Goal: Information Seeking & Learning: Learn about a topic

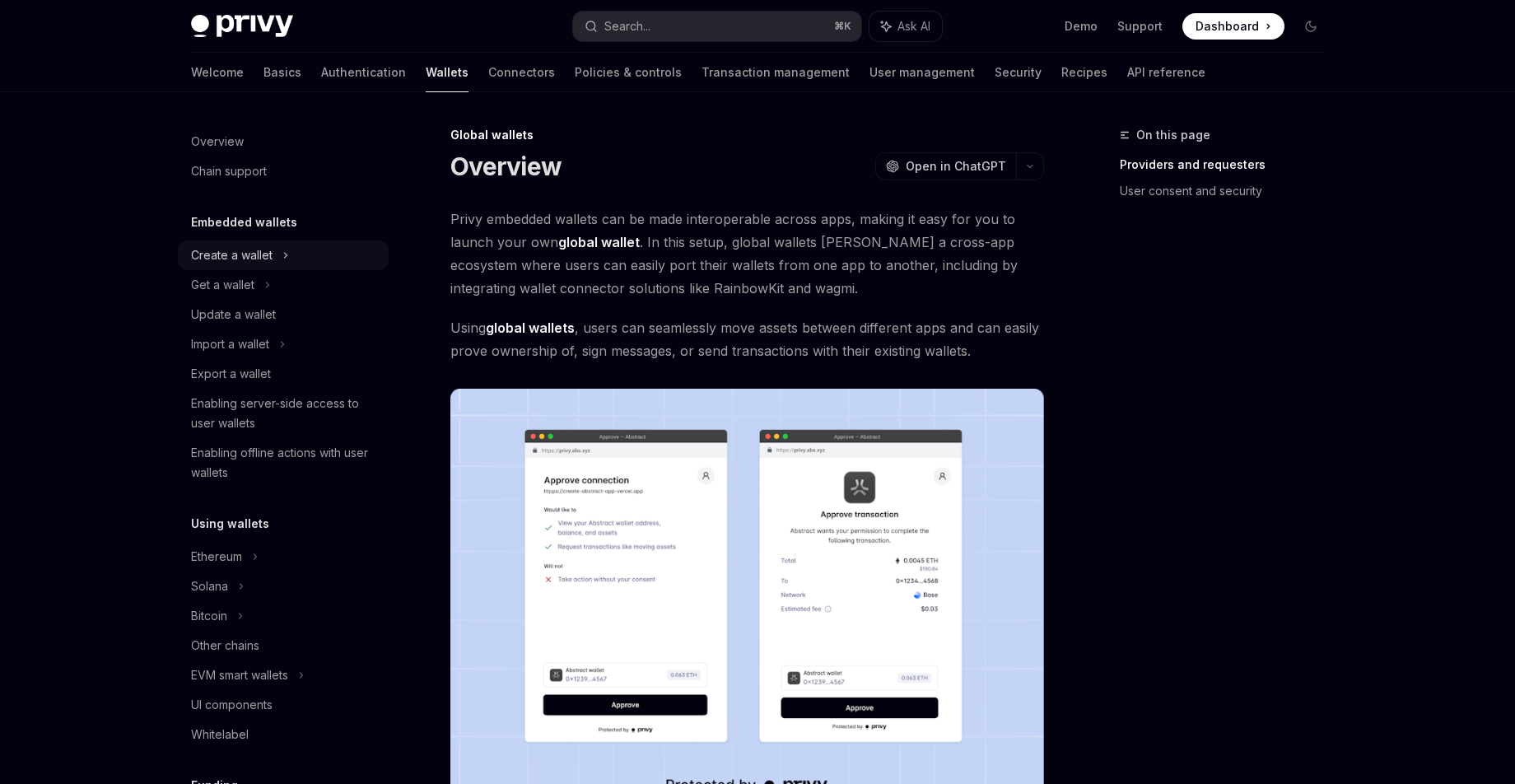
click at [286, 251] on icon at bounding box center [286, 255] width 6 height 19
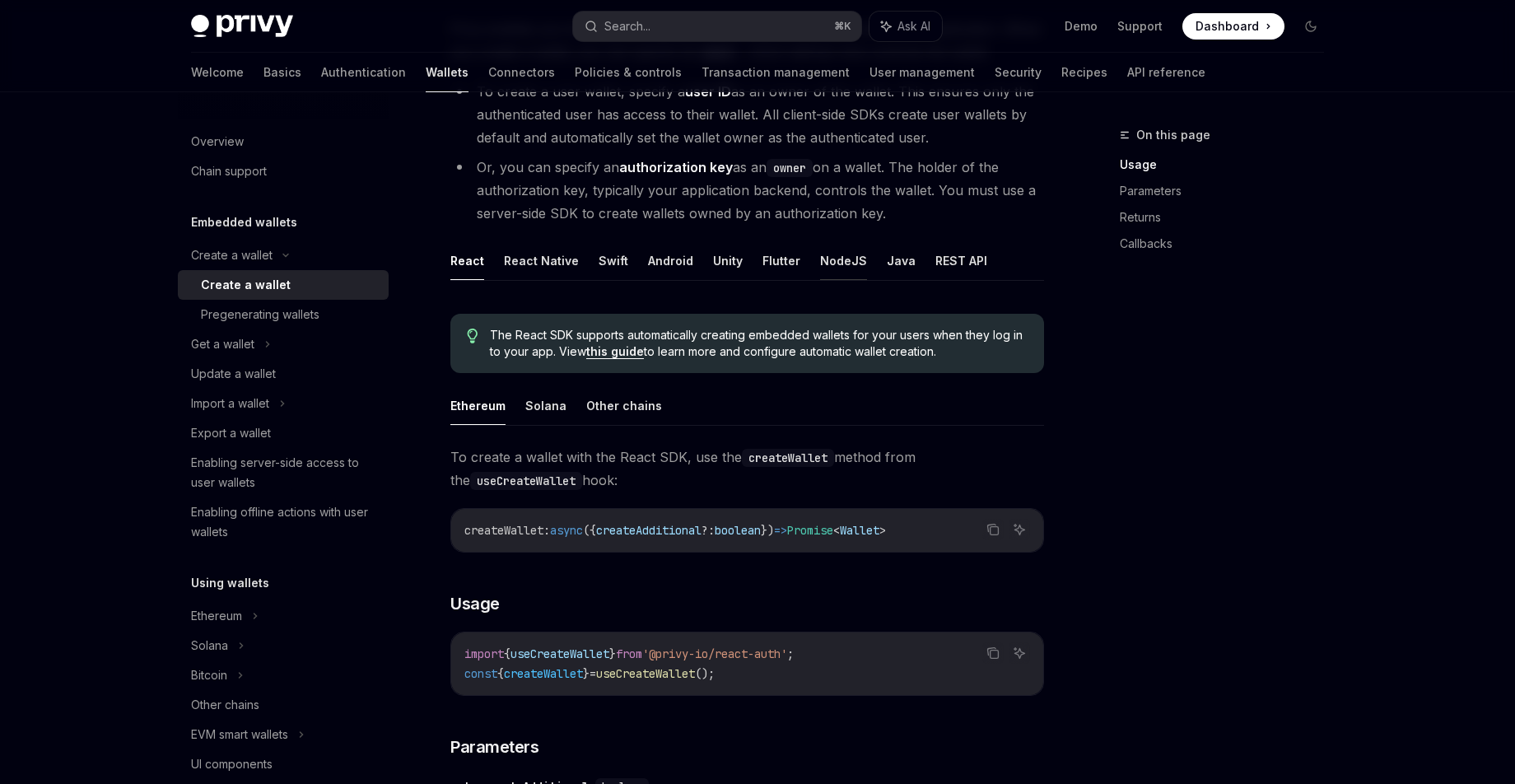
scroll to position [232, 0]
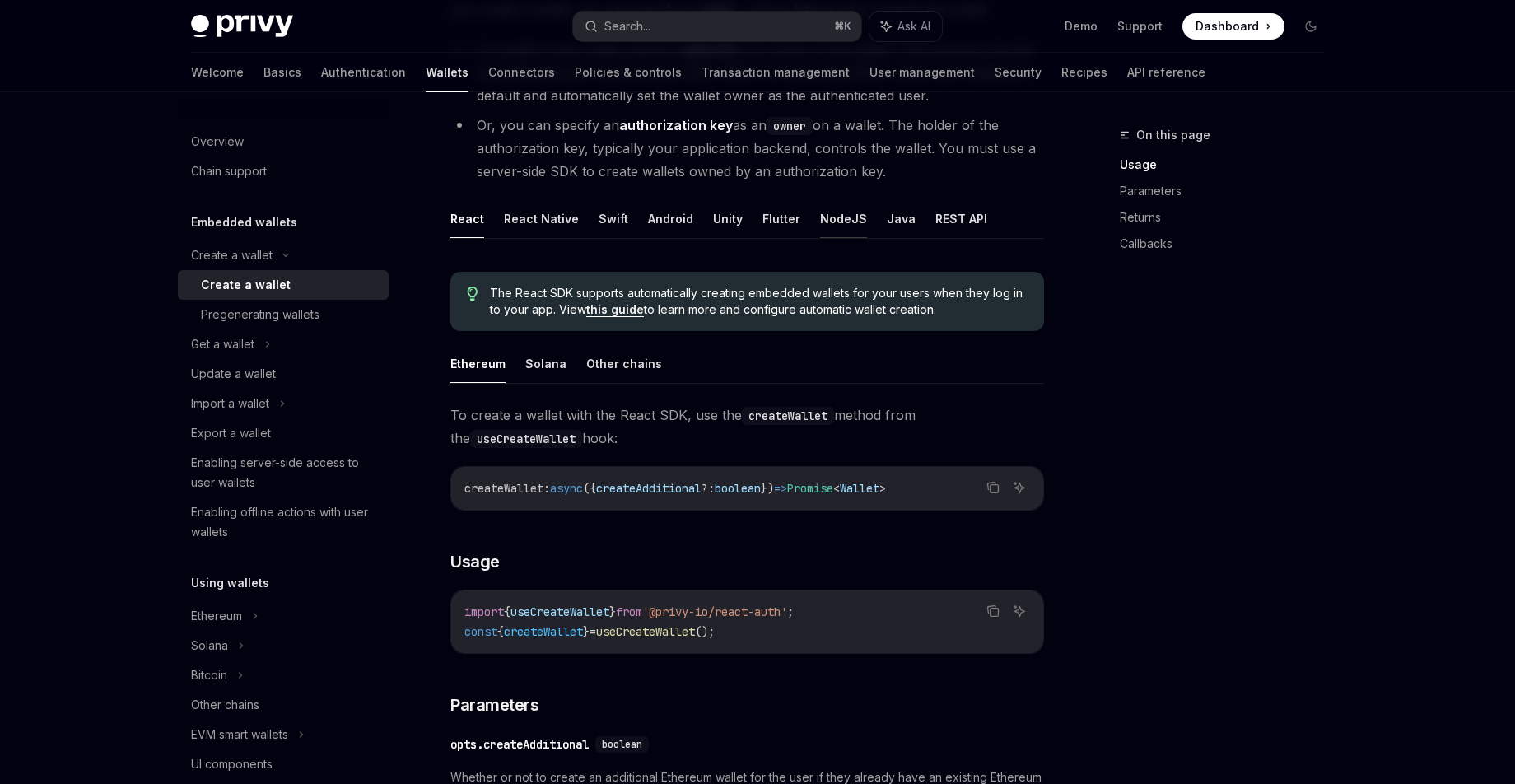
click at [834, 228] on button "NodeJS" at bounding box center [844, 219] width 47 height 39
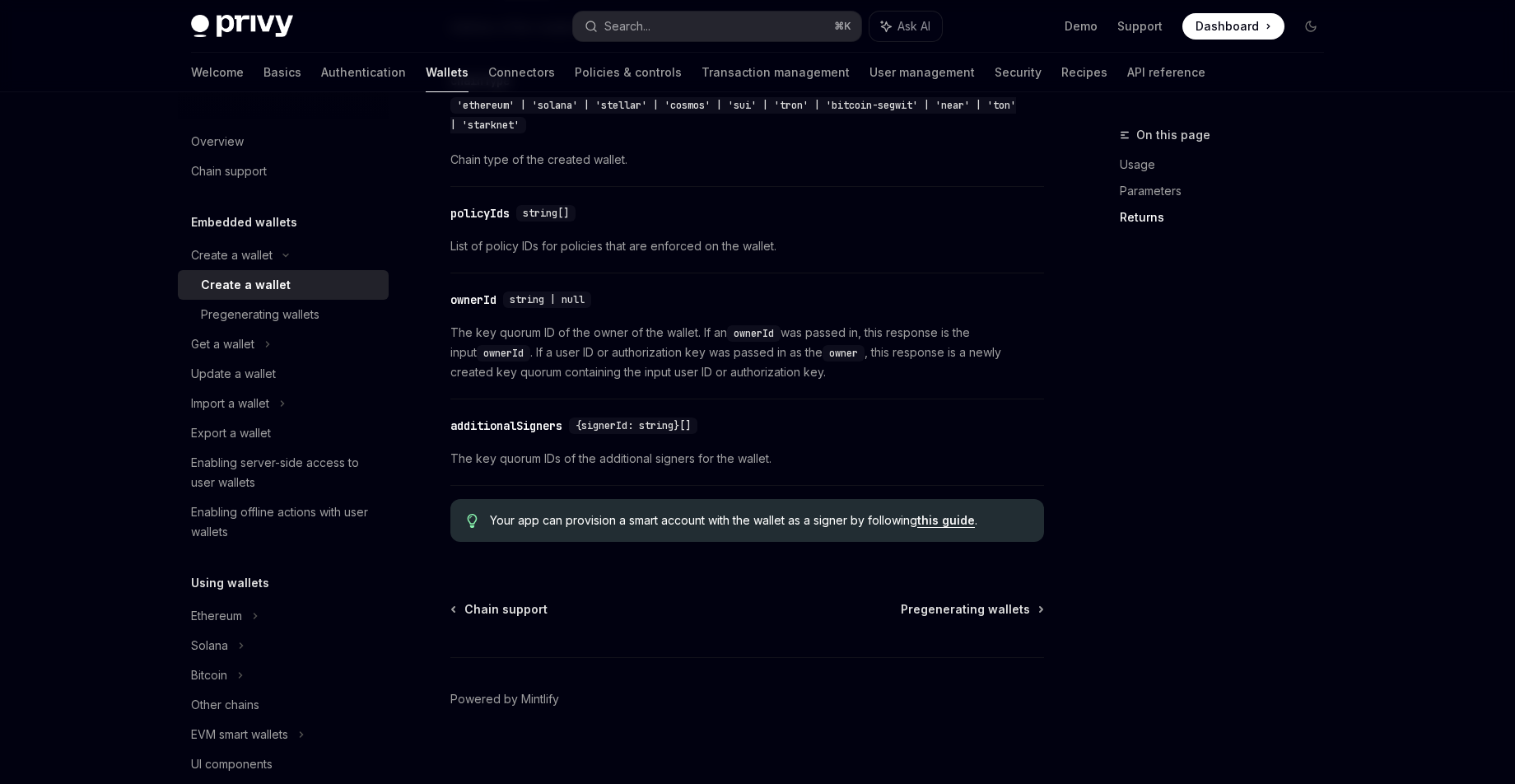
scroll to position [1810, 0]
click at [327, 309] on div "Pregenerating wallets" at bounding box center [290, 314] width 178 height 19
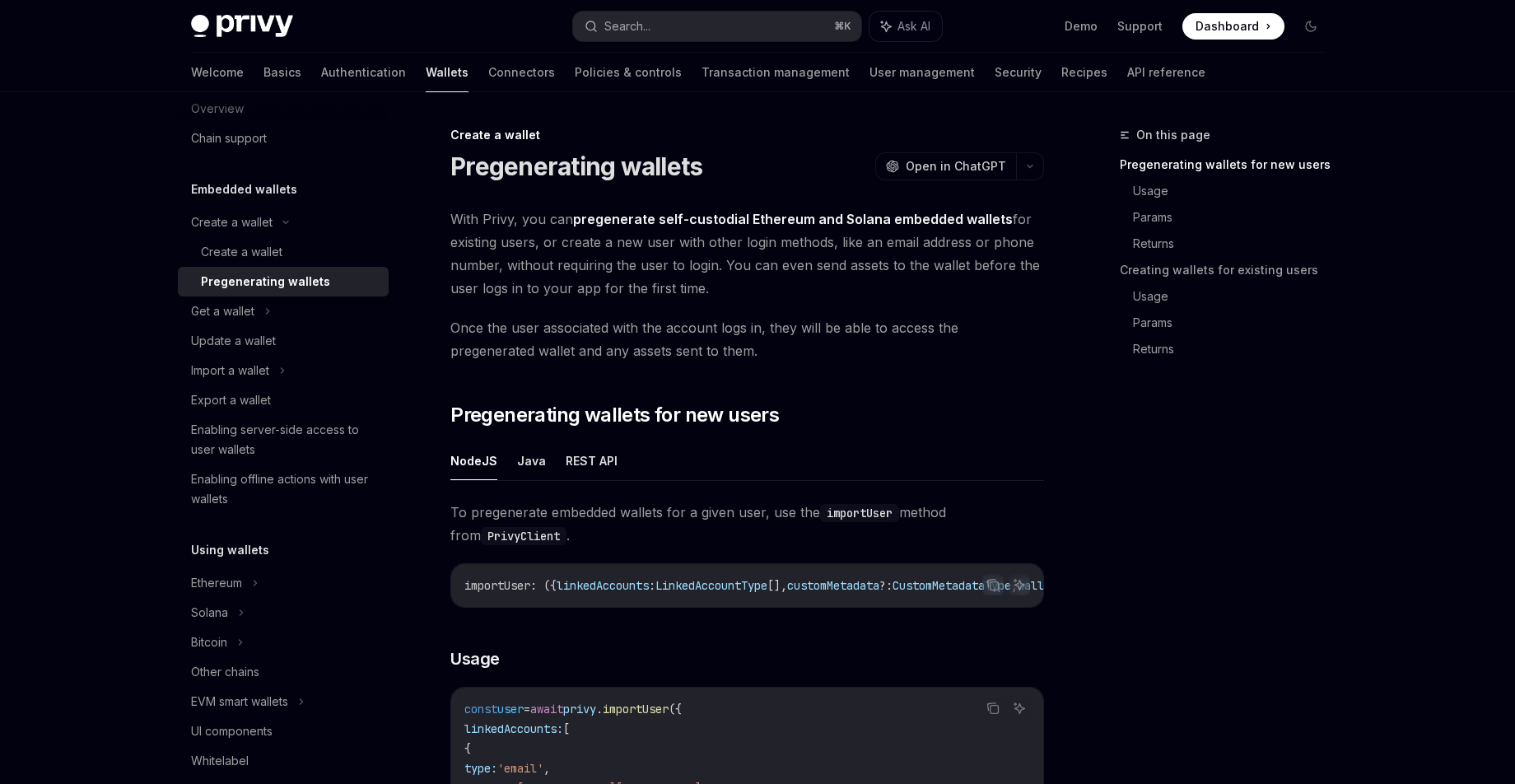
scroll to position [66, 0]
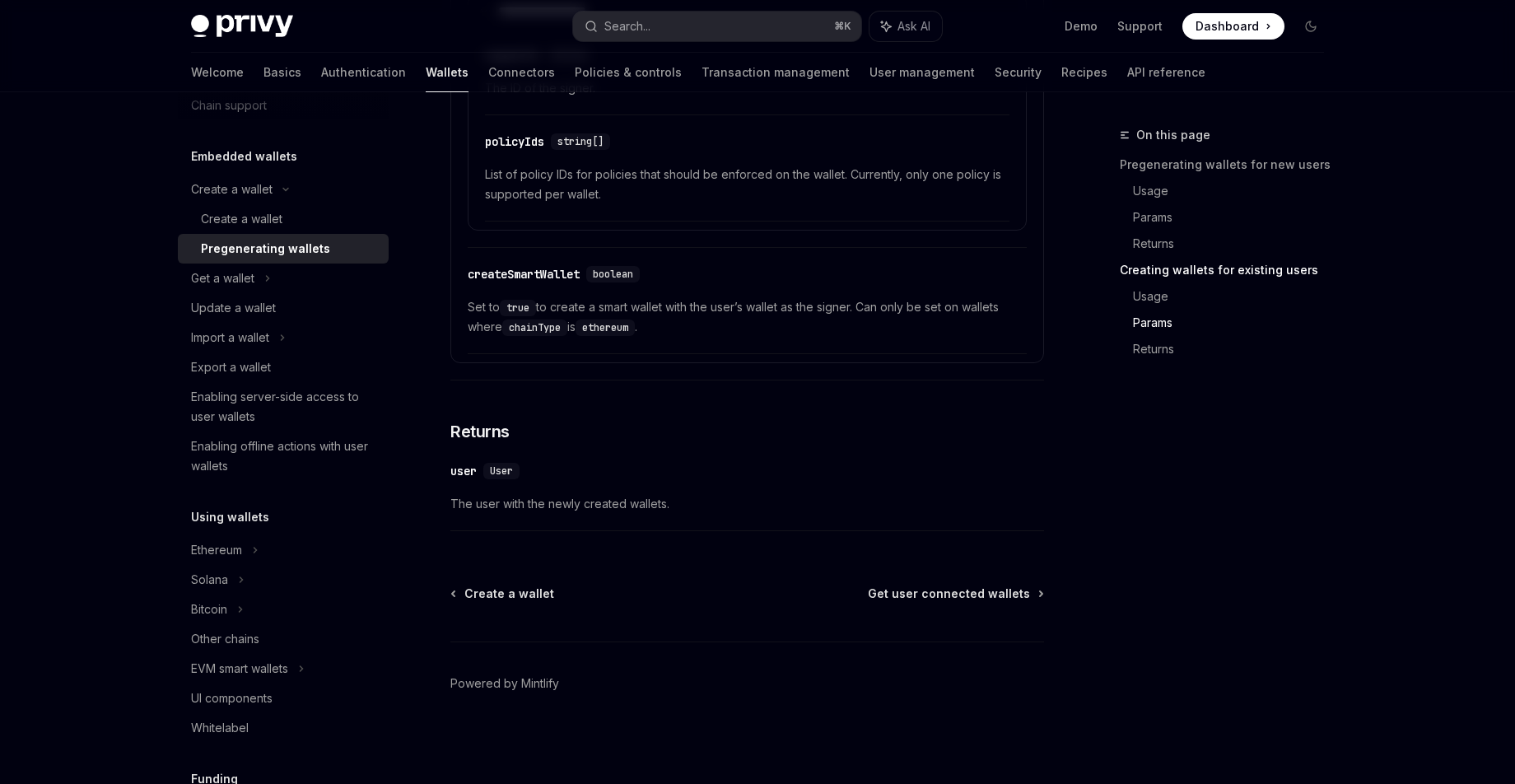
scroll to position [3015, 0]
click at [305, 302] on div "Update a wallet" at bounding box center [285, 308] width 188 height 19
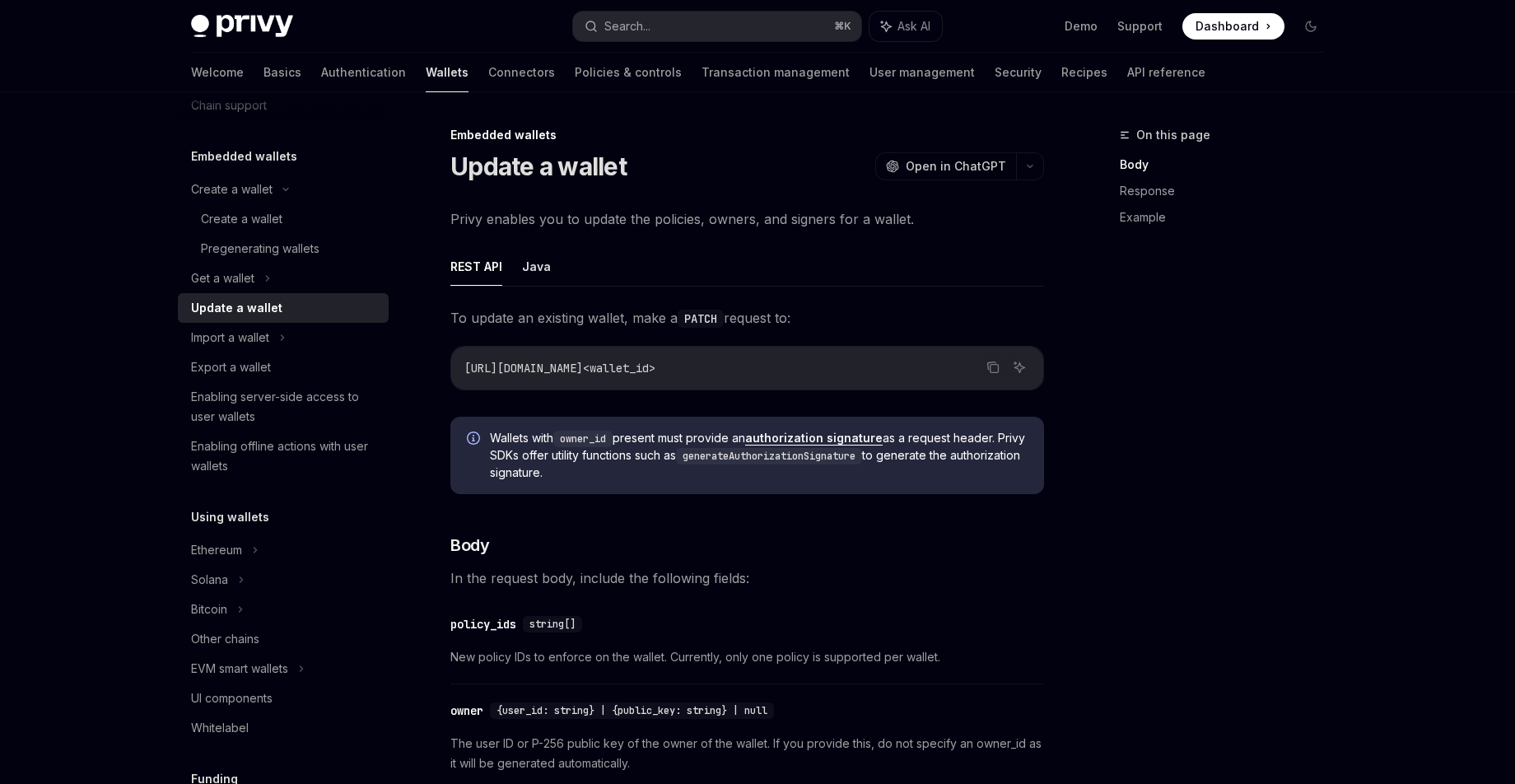
click at [945, 369] on code "https://api.privy.io/v1/wallets/<wallet_id>" at bounding box center [747, 367] width 566 height 19
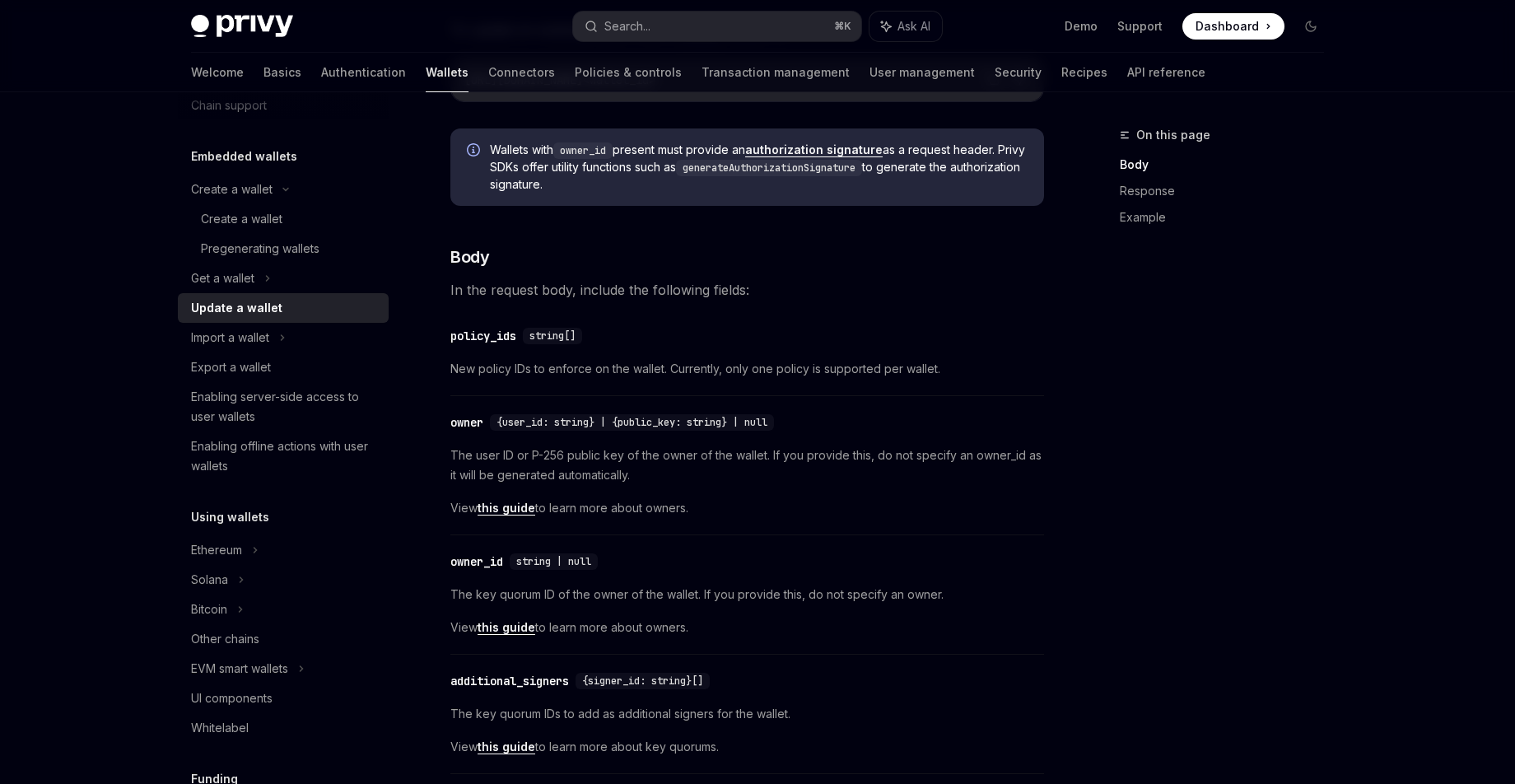
scroll to position [297, 0]
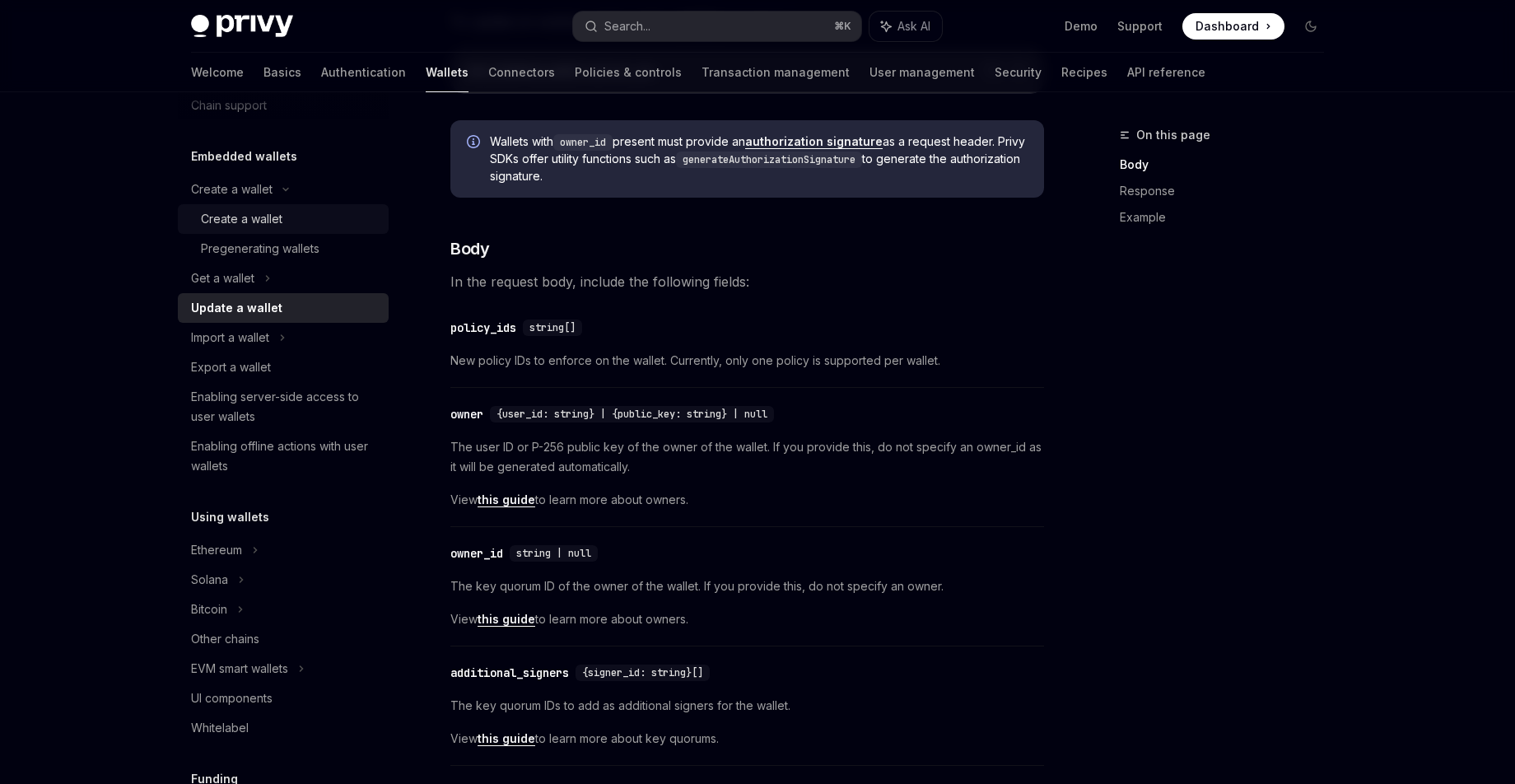
click at [286, 221] on div "Create a wallet" at bounding box center [290, 219] width 178 height 19
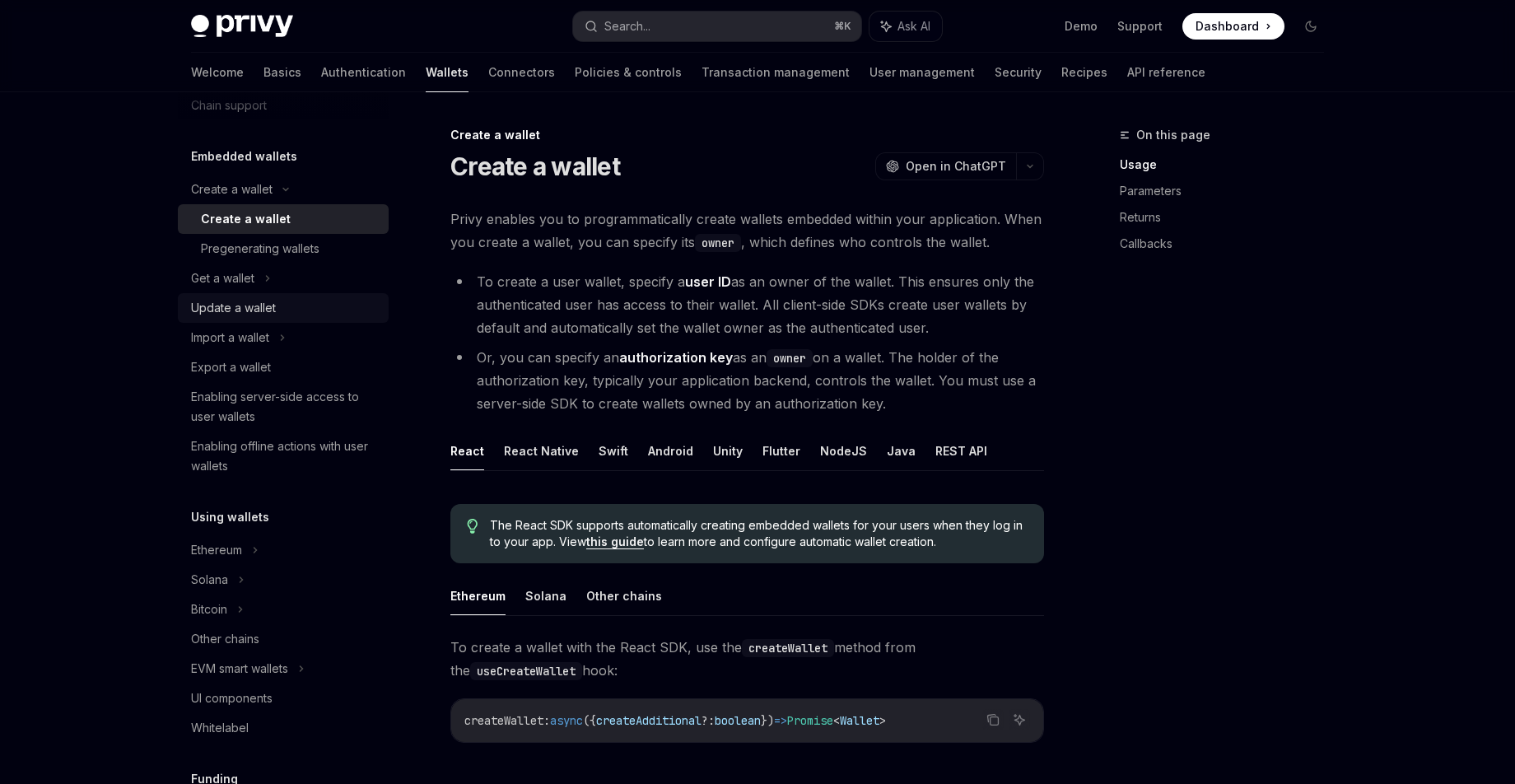
click at [299, 308] on div "Update a wallet" at bounding box center [285, 308] width 188 height 19
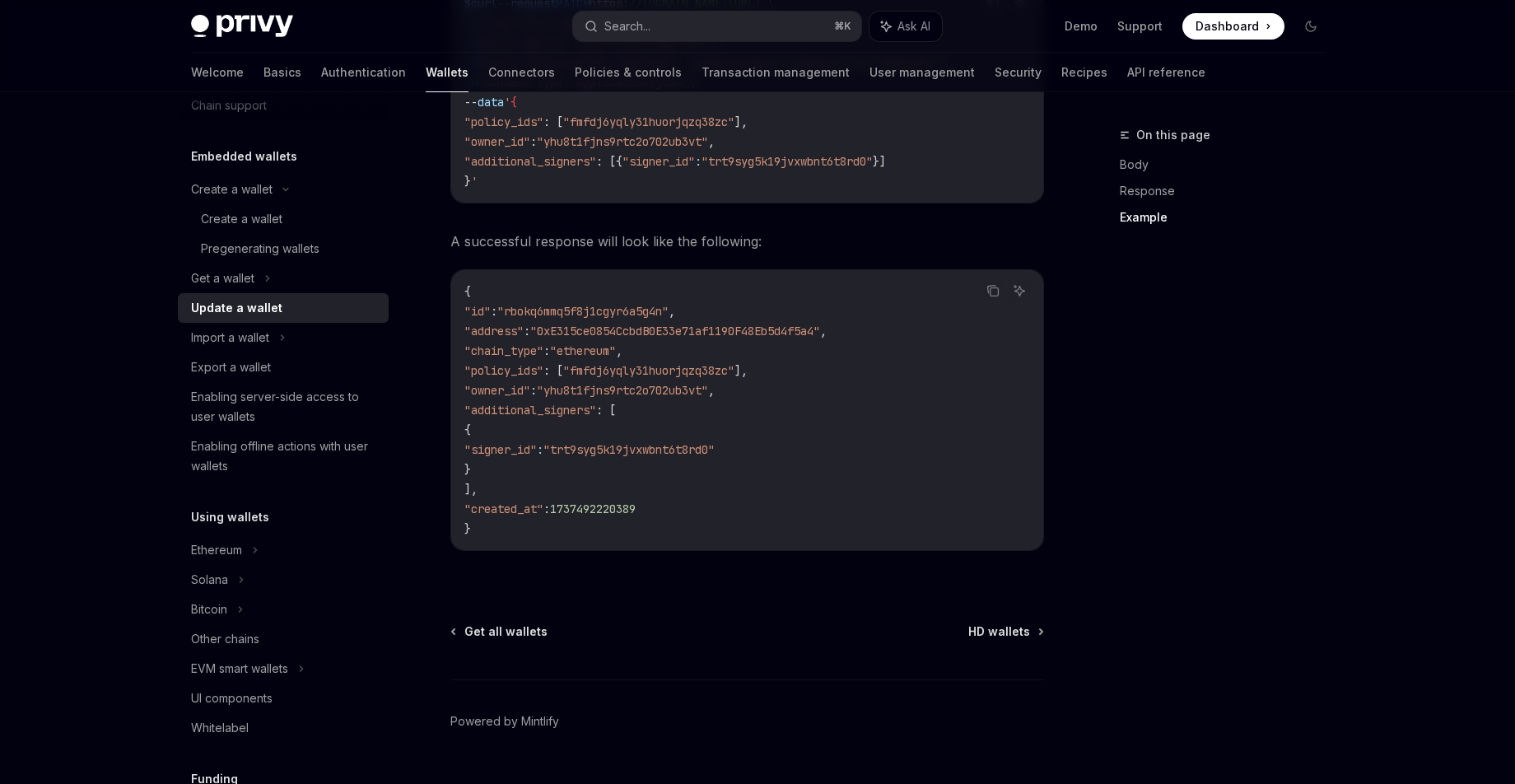
scroll to position [1922, 0]
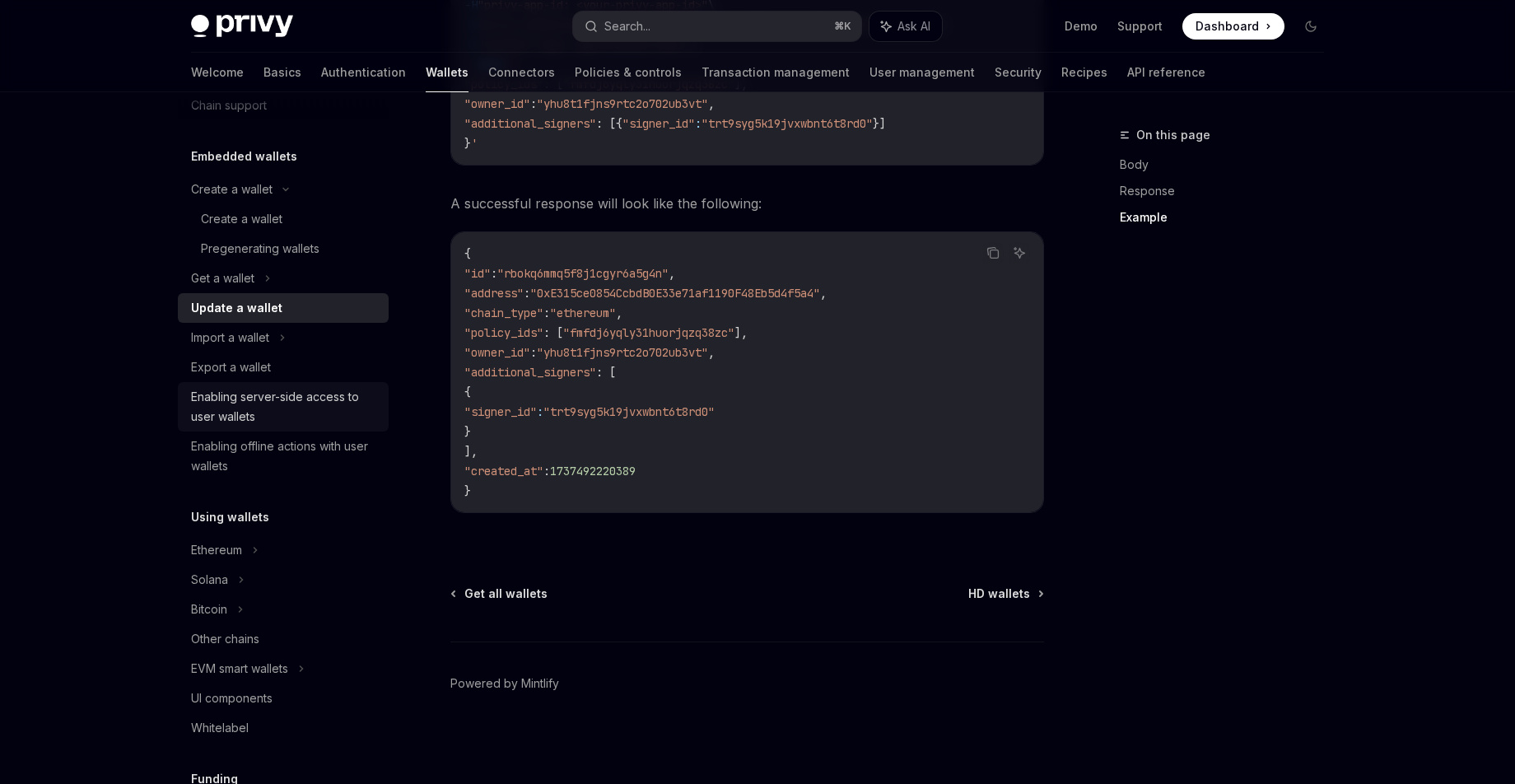
click at [284, 420] on div "Enabling server-side access to user wallets" at bounding box center [285, 406] width 188 height 40
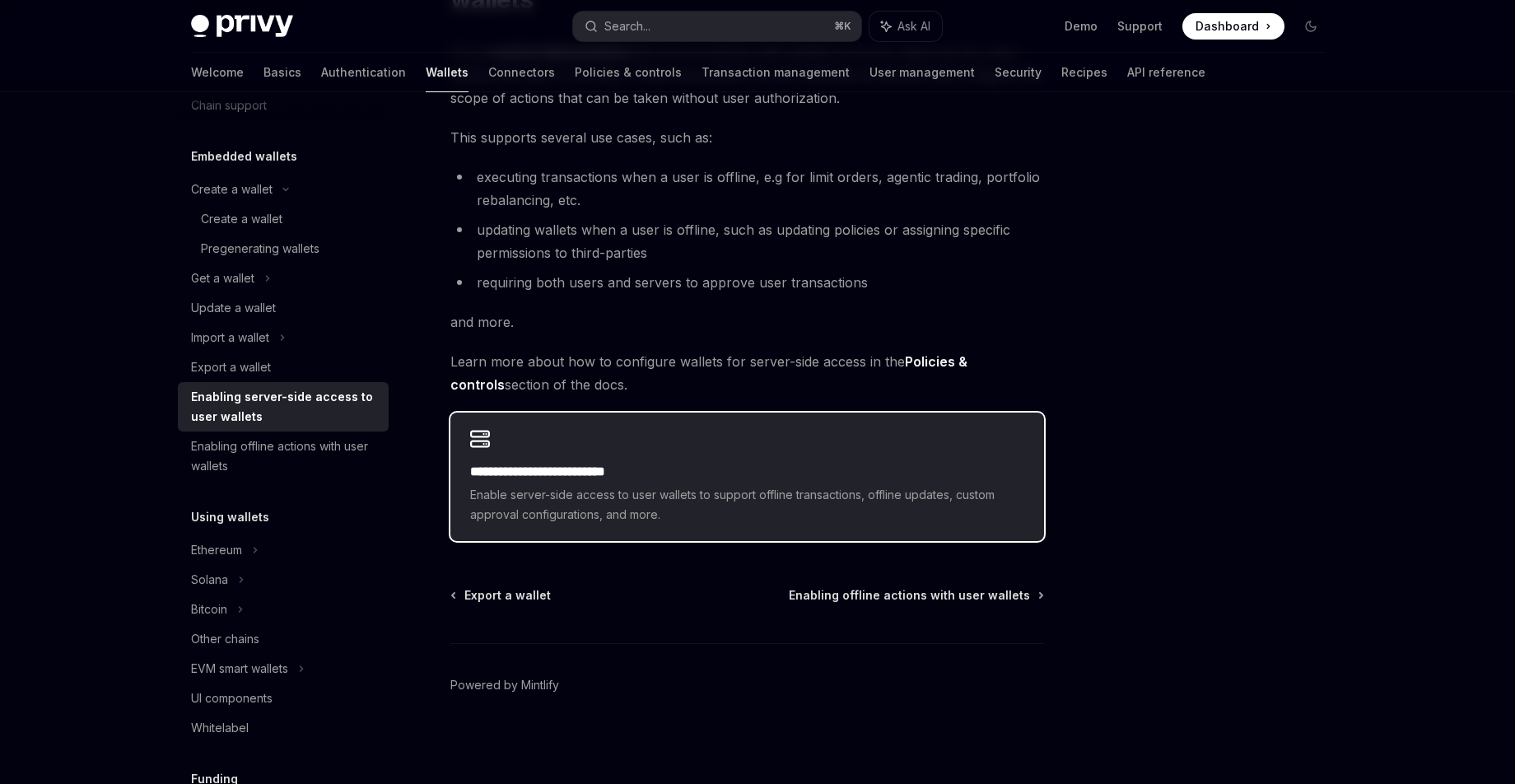
scroll to position [198, 0]
click at [633, 438] on div "**********" at bounding box center [747, 474] width 593 height 129
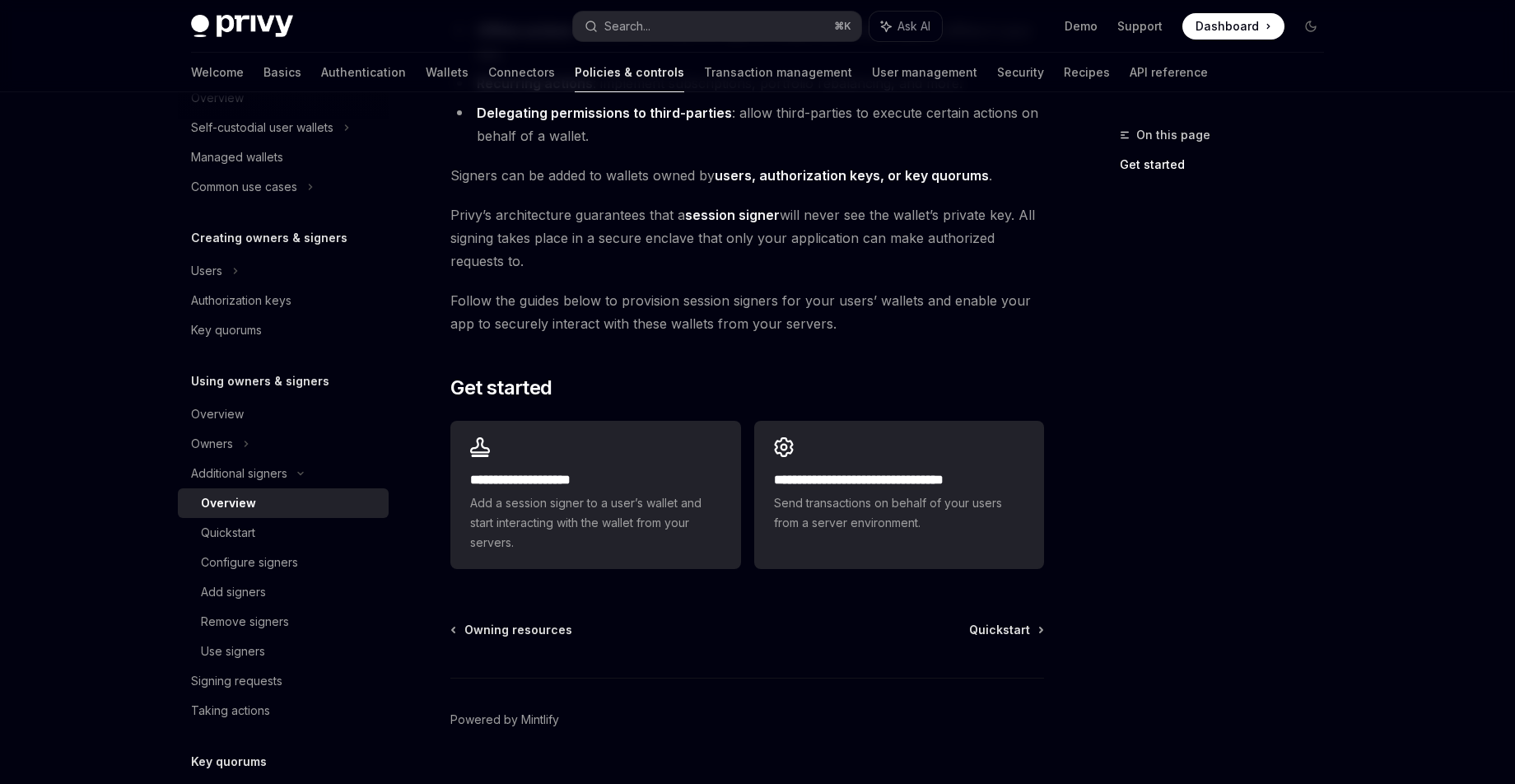
scroll to position [310, 0]
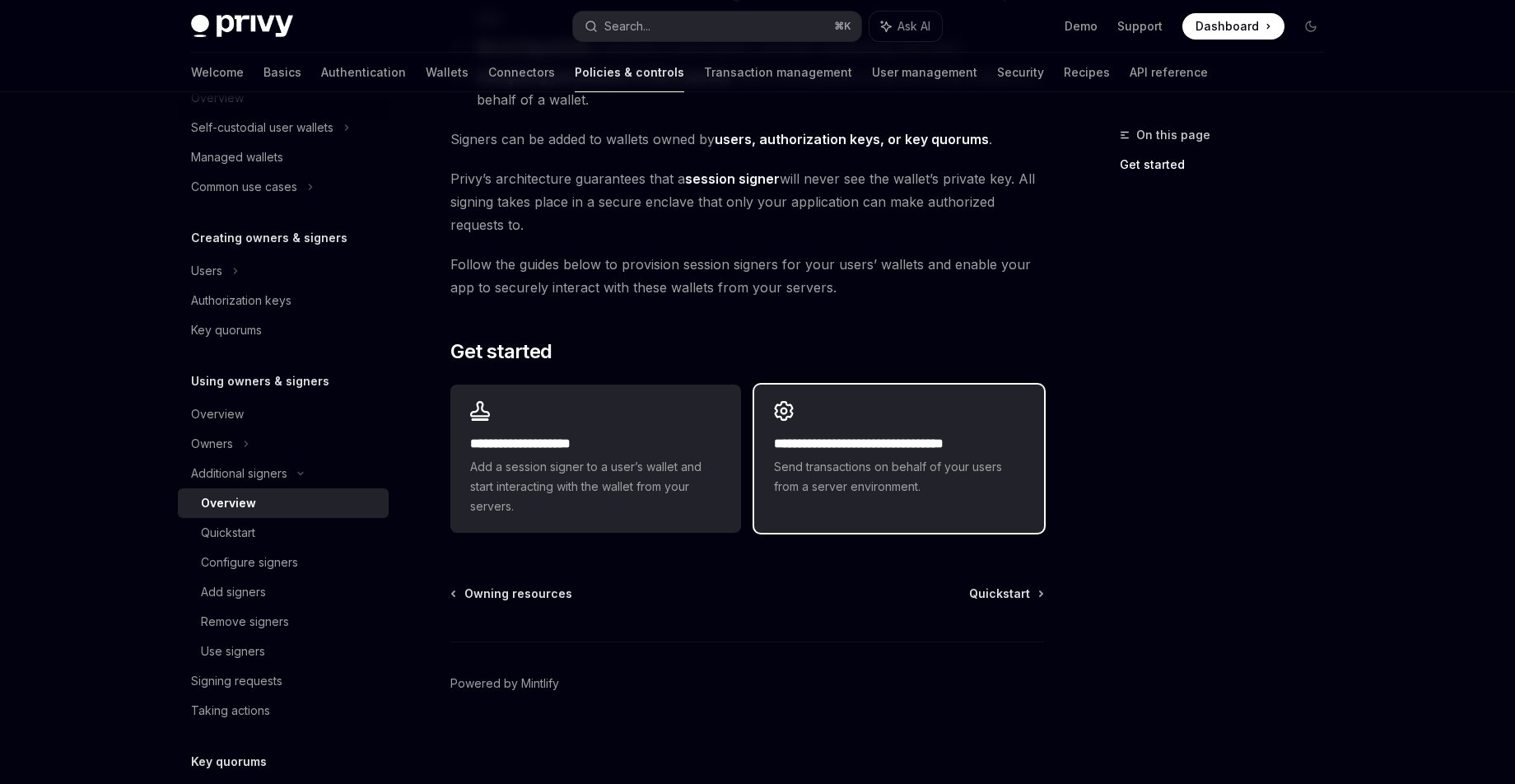
click at [787, 484] on span "Send transactions on behalf of your users from a server environment." at bounding box center [899, 476] width 250 height 40
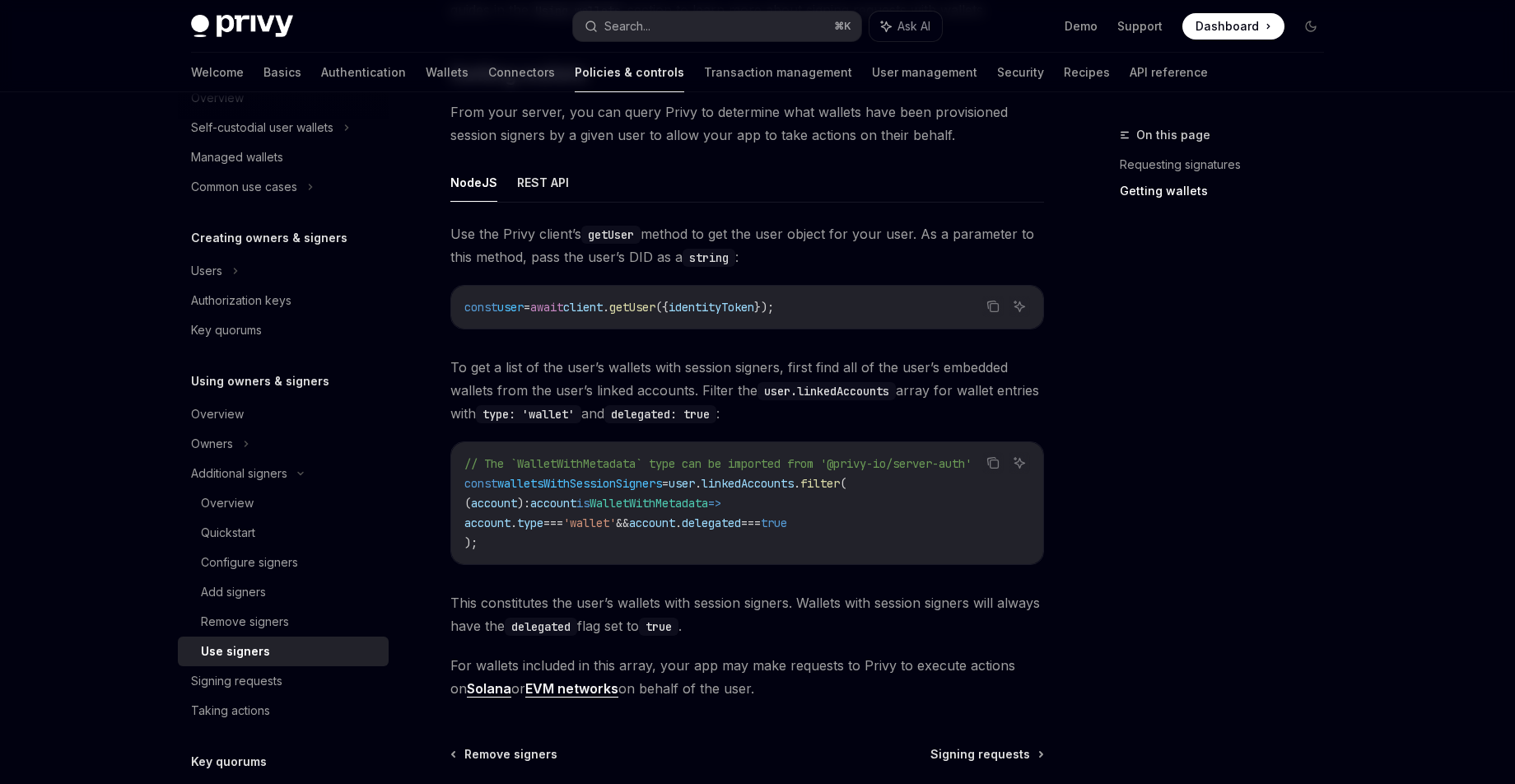
scroll to position [588, 0]
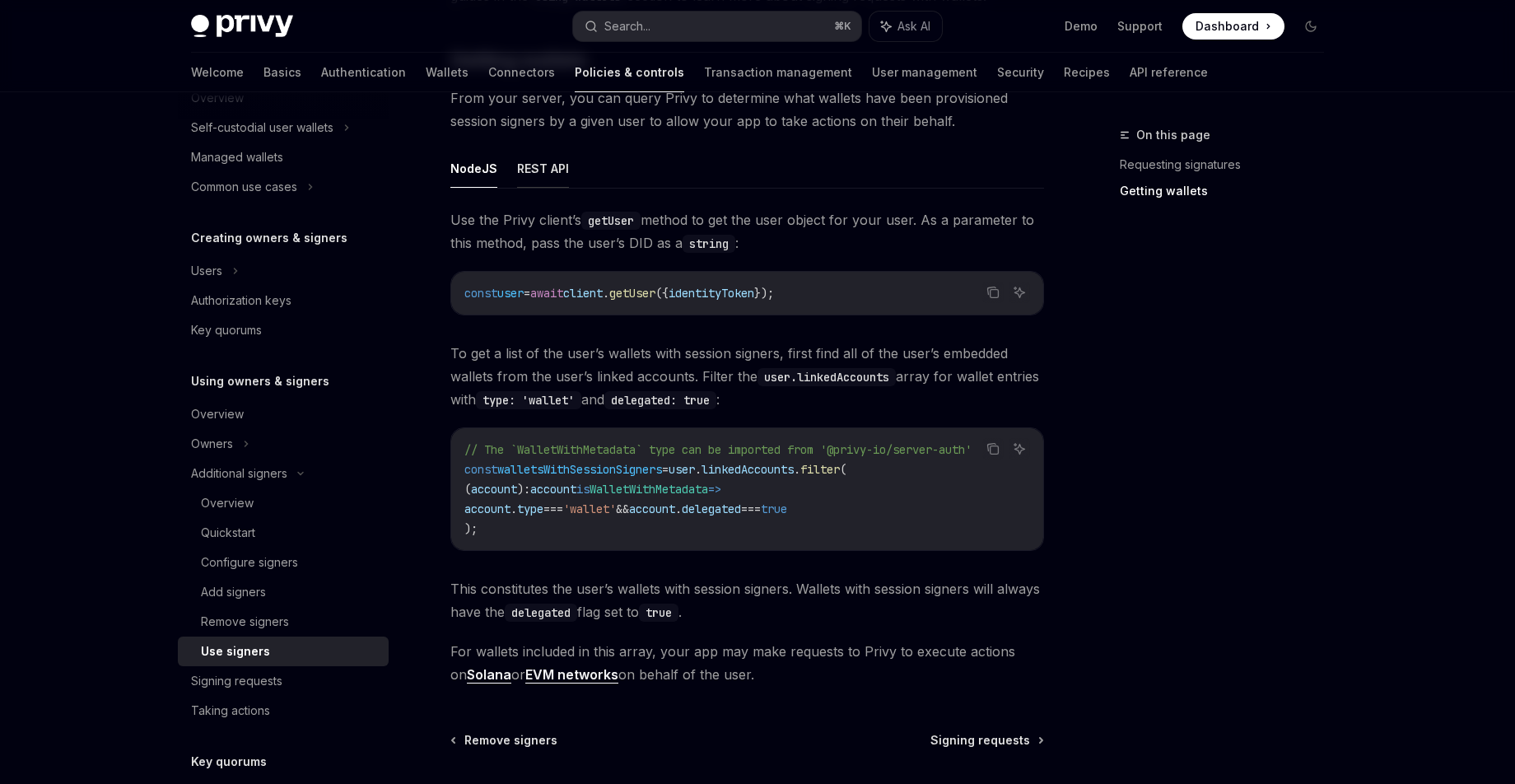
click at [544, 160] on button "REST API" at bounding box center [543, 169] width 52 height 39
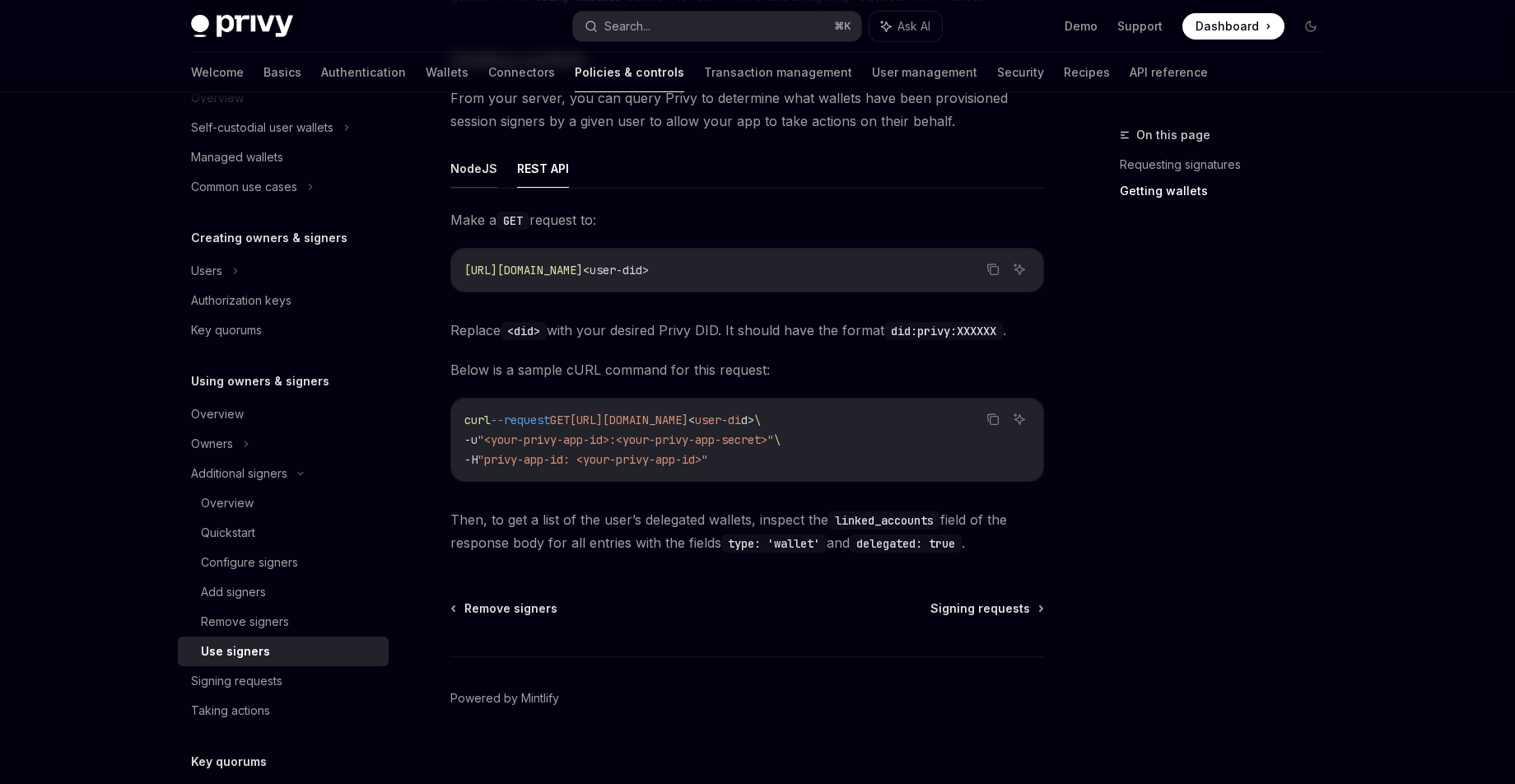
click at [485, 166] on button "NodeJS" at bounding box center [474, 169] width 47 height 39
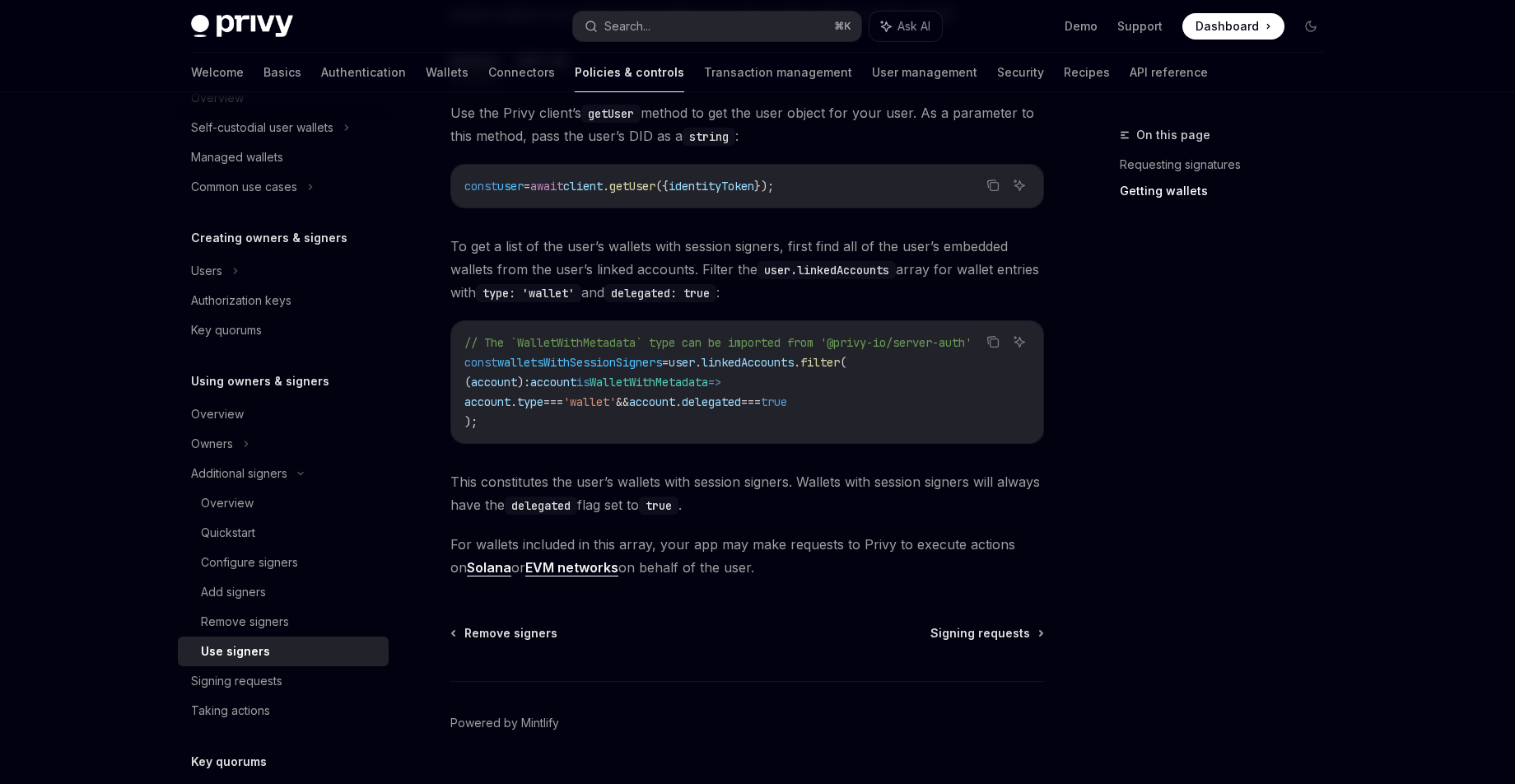
scroll to position [735, 0]
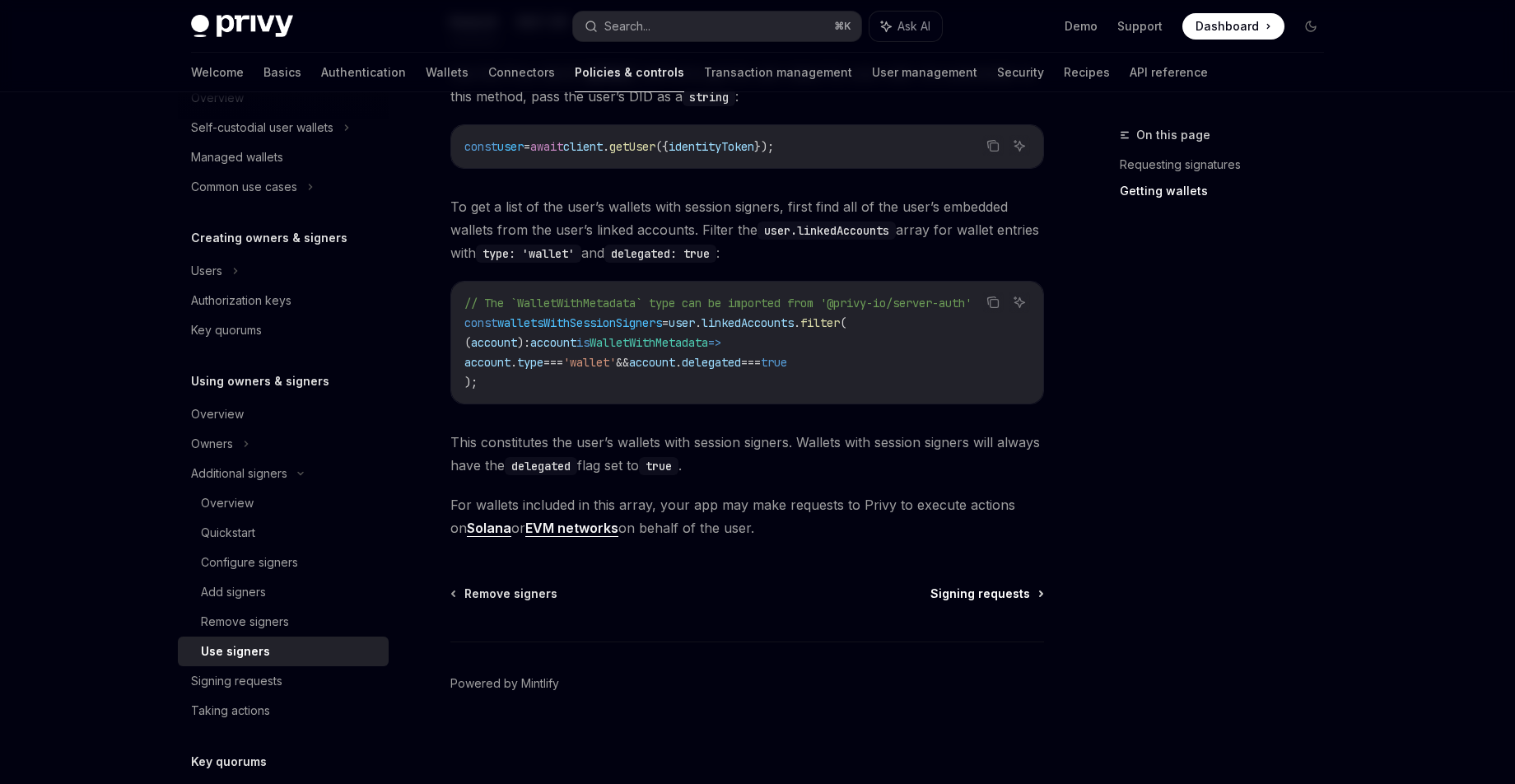
click at [1001, 588] on span "Signing requests" at bounding box center [980, 594] width 99 height 17
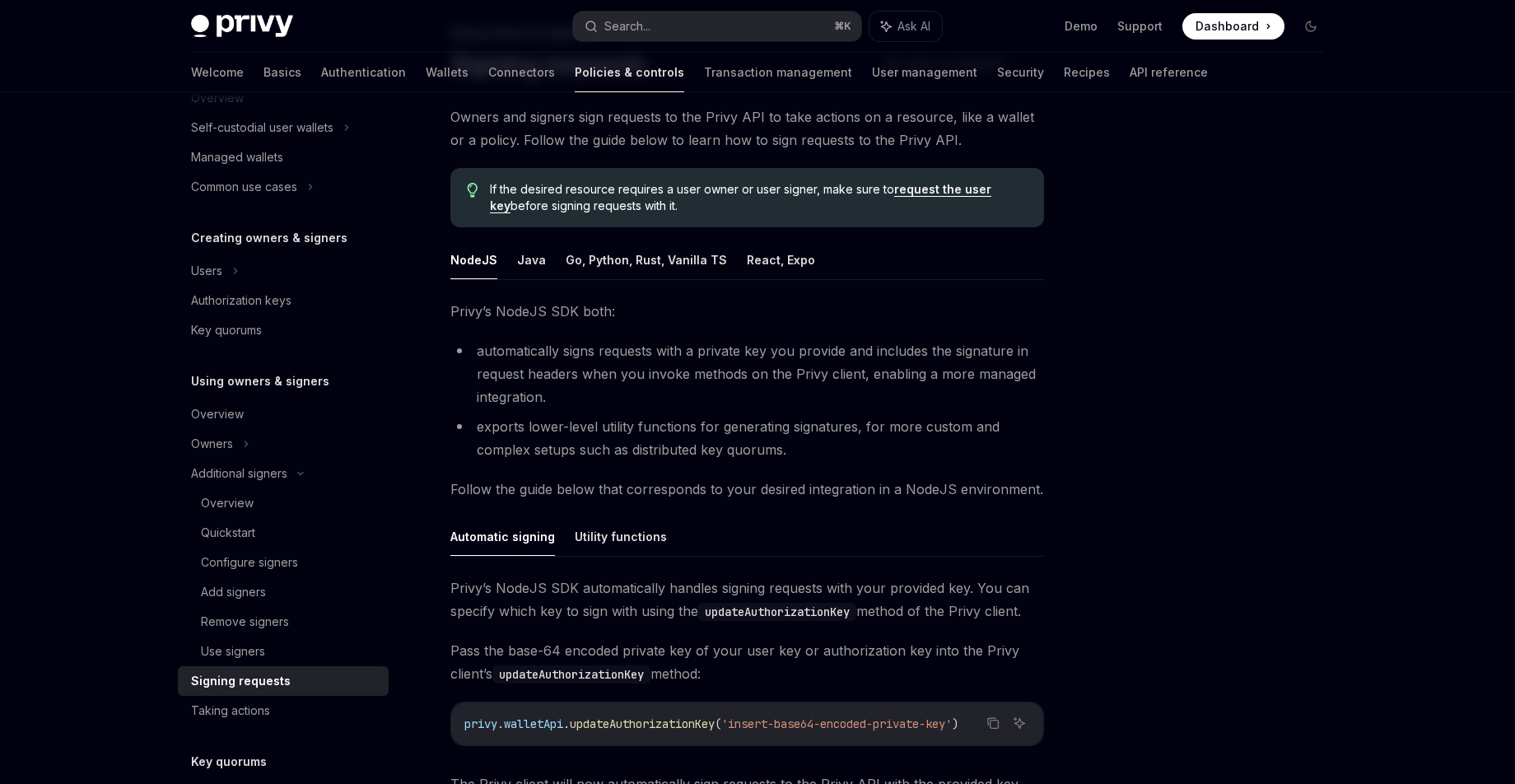
scroll to position [82, 0]
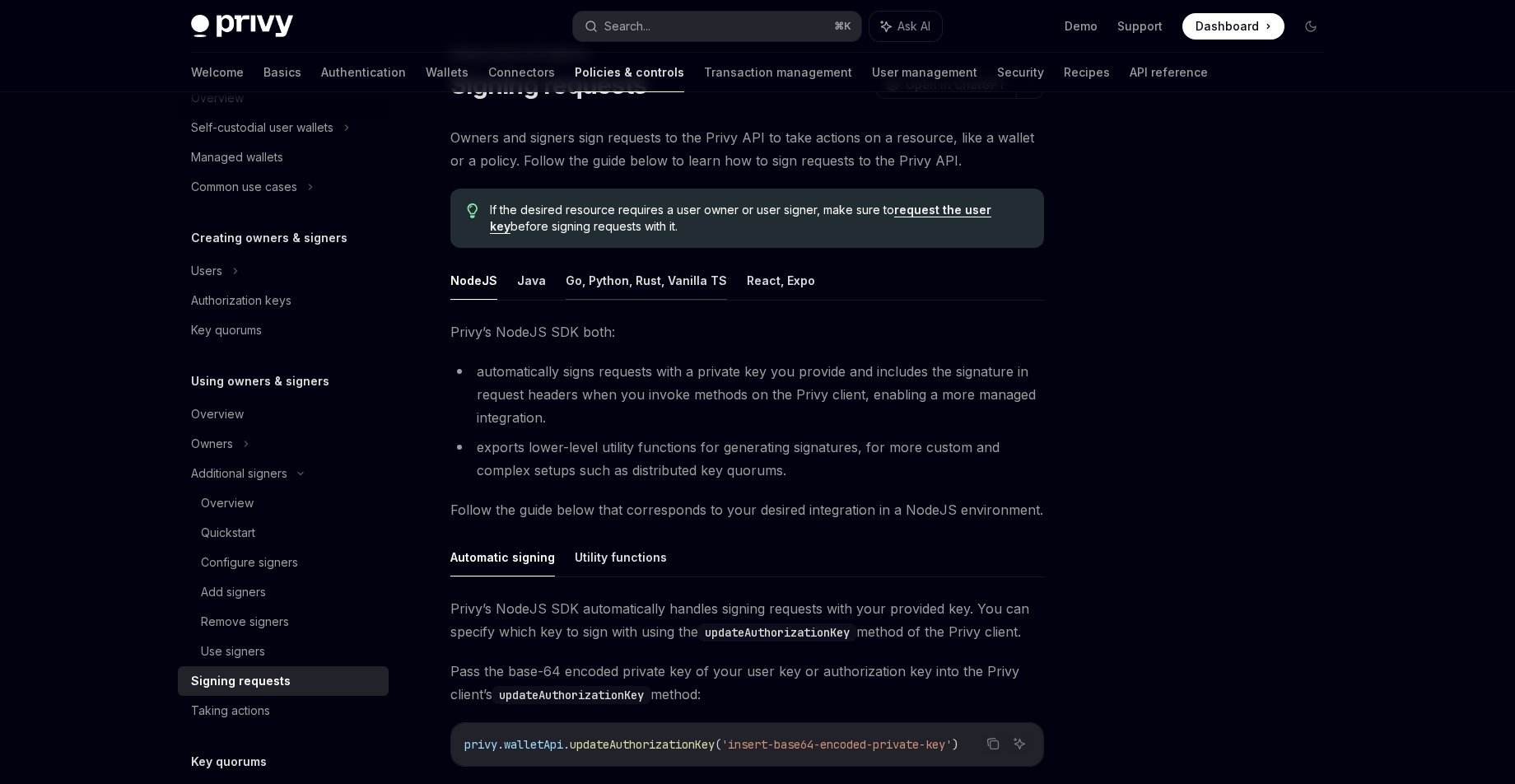
click at [588, 297] on button "Go, Python, Rust, Vanilla TS" at bounding box center [646, 281] width 161 height 39
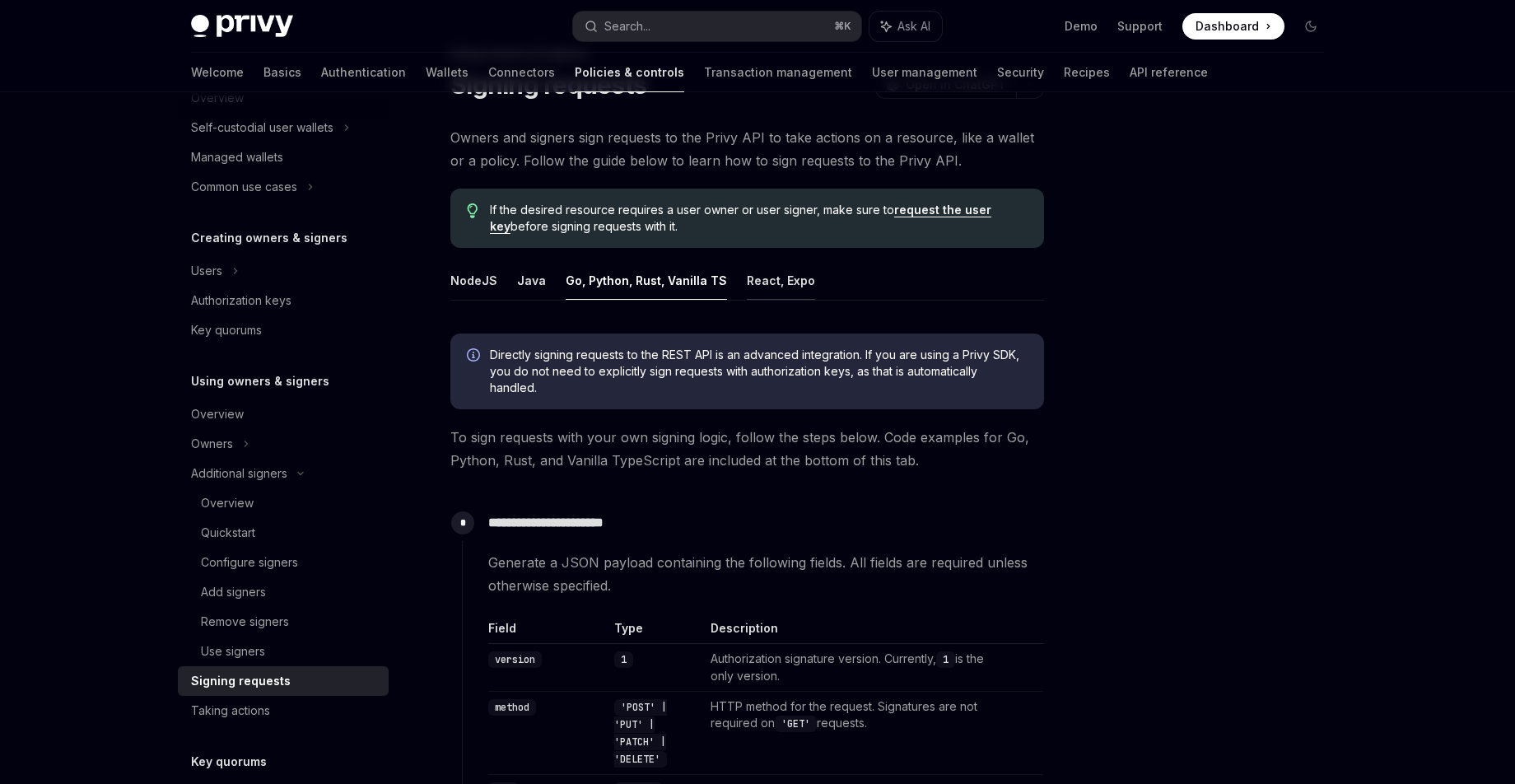
click at [792, 290] on button "React, Expo" at bounding box center [782, 281] width 69 height 39
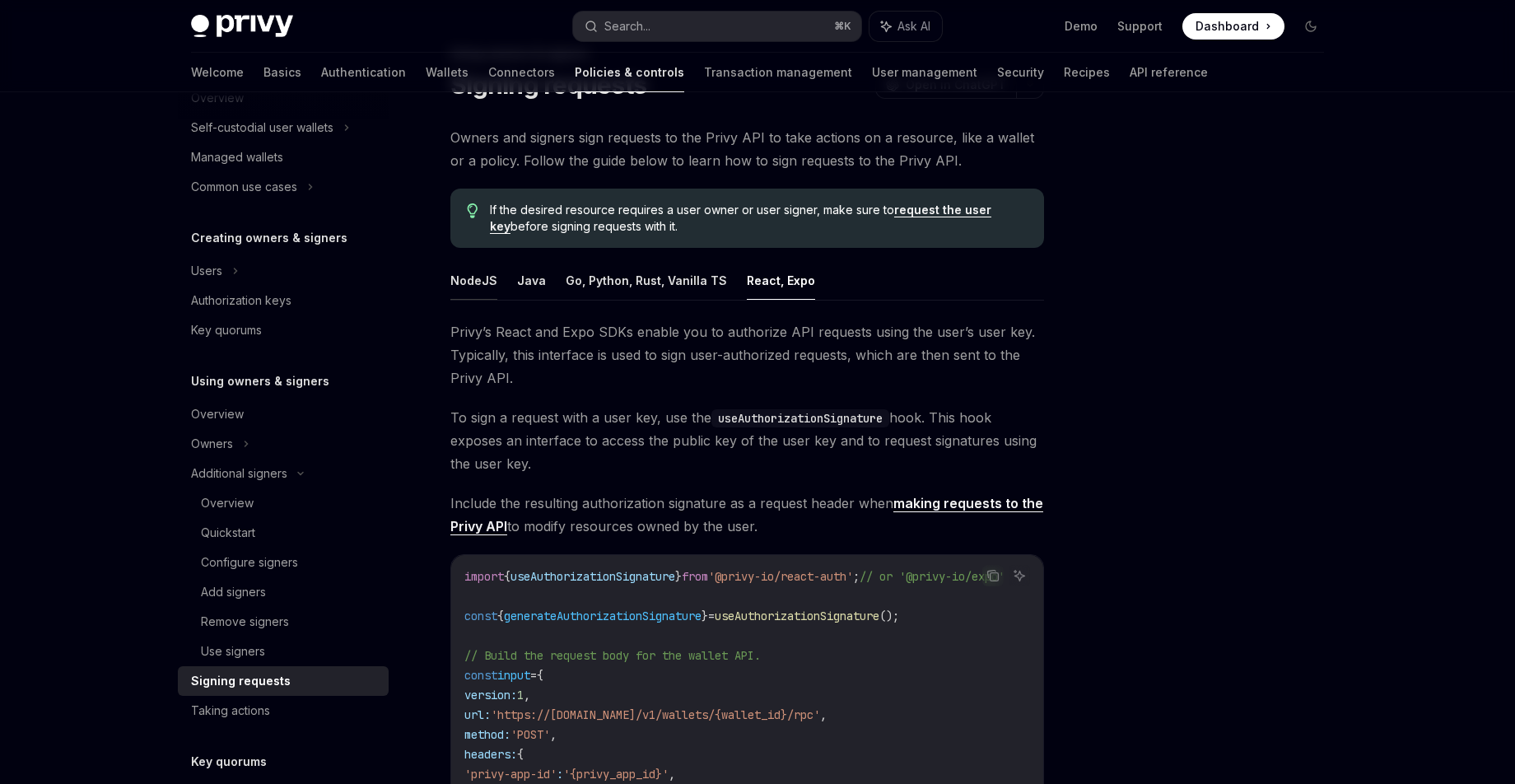
click at [465, 285] on button "NodeJS" at bounding box center [474, 281] width 47 height 39
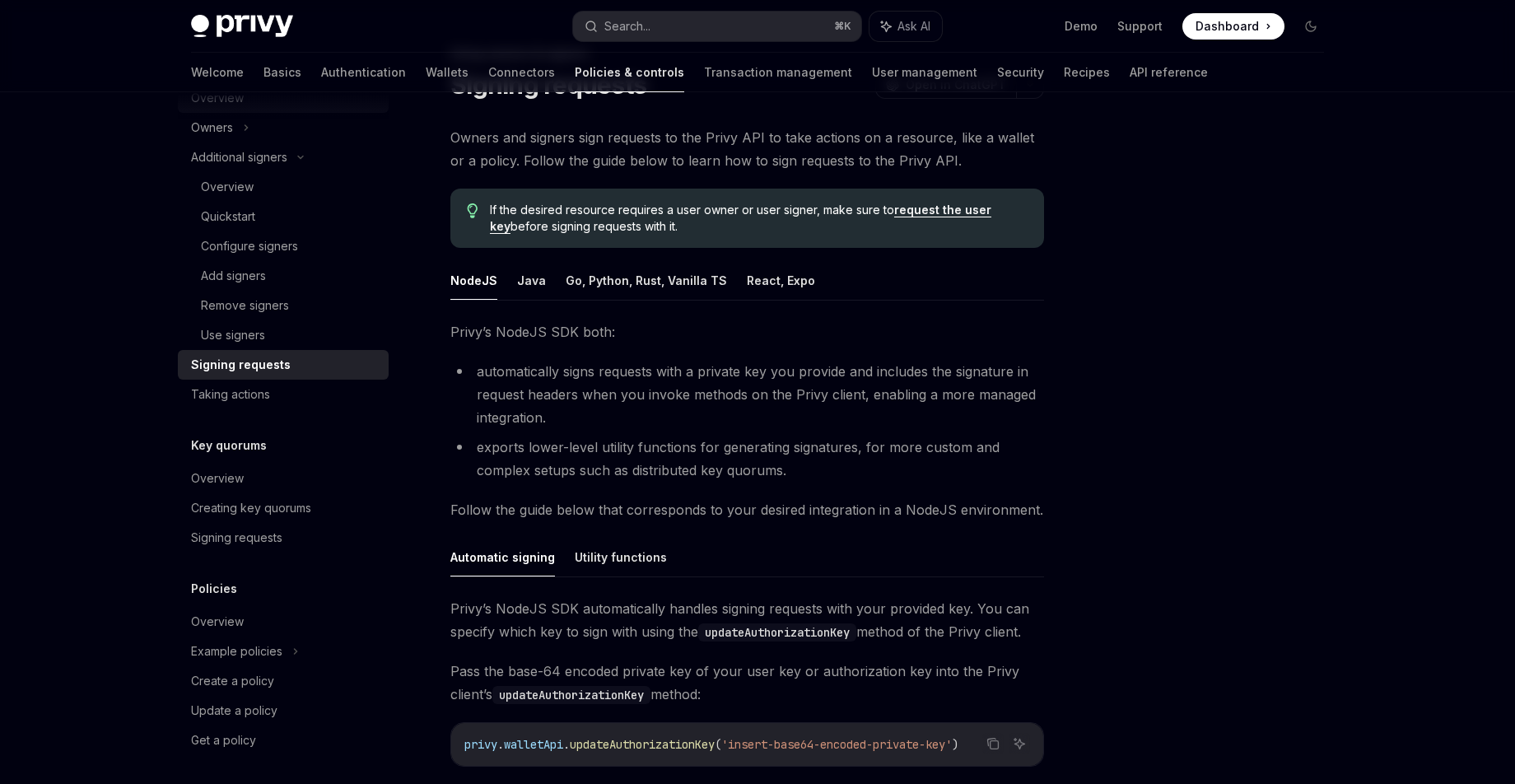
scroll to position [553, 0]
click at [259, 475] on div "Overview" at bounding box center [285, 474] width 188 height 19
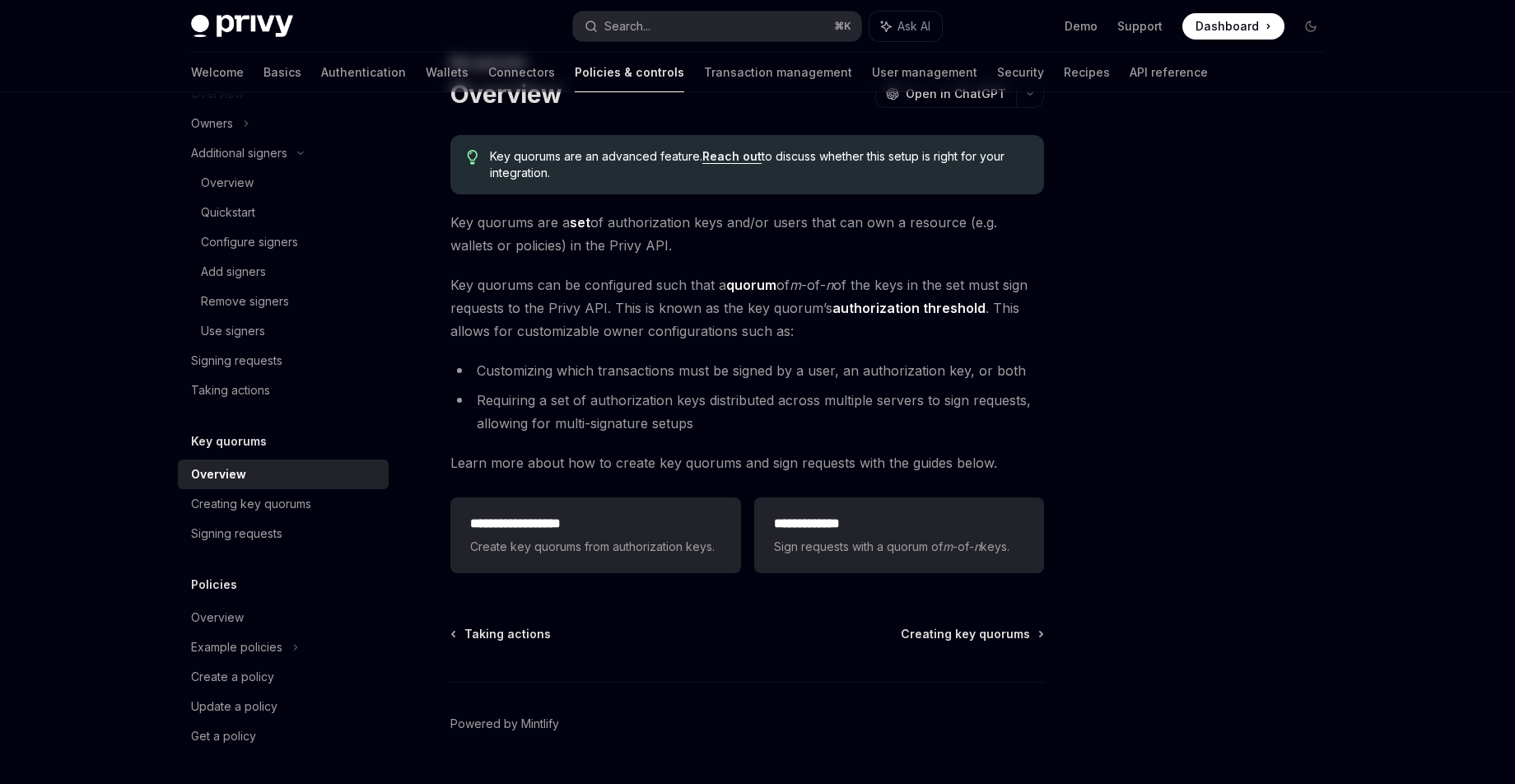
scroll to position [92, 0]
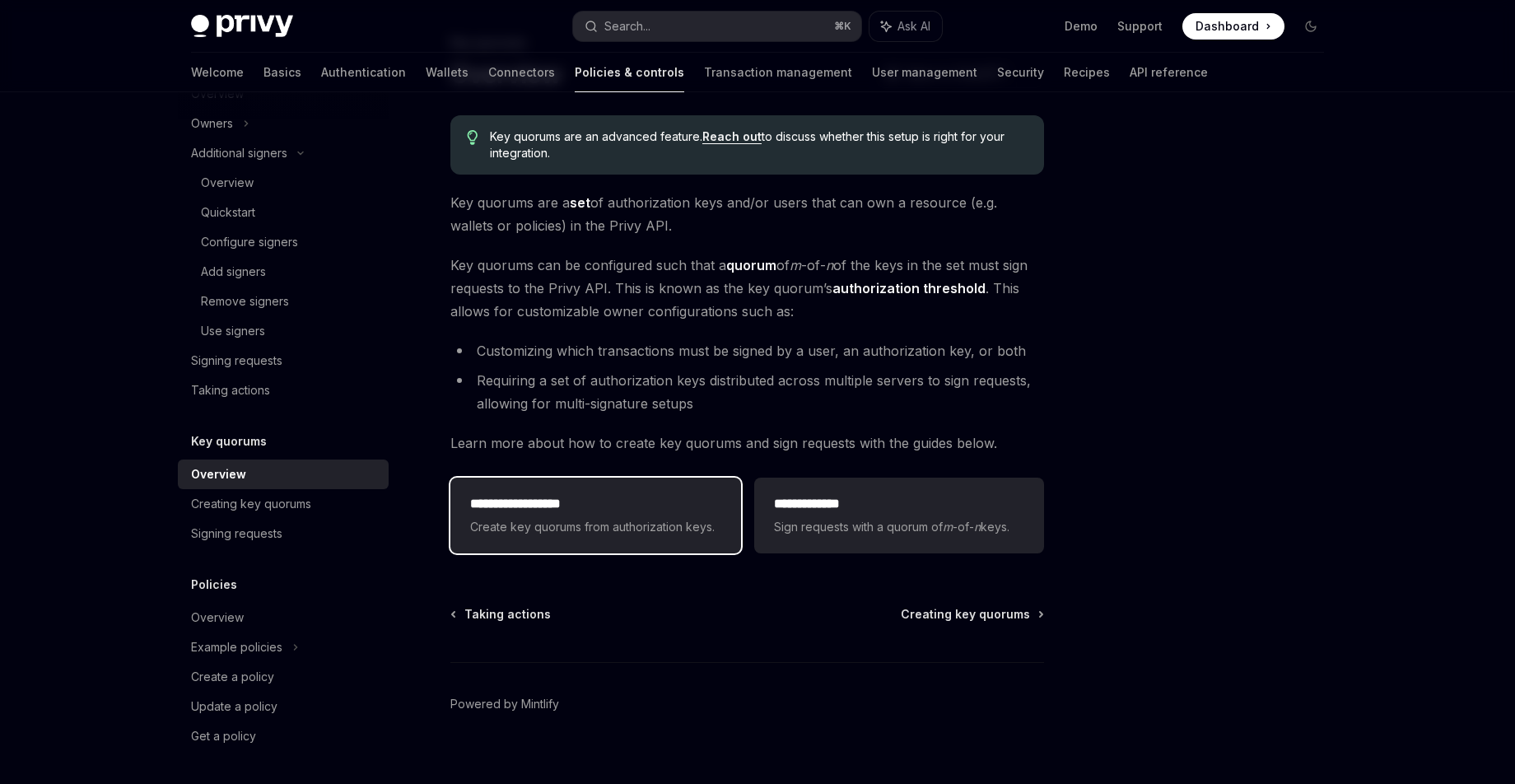
click at [594, 523] on span "Create key quorums from authorization keys." at bounding box center [595, 526] width 250 height 19
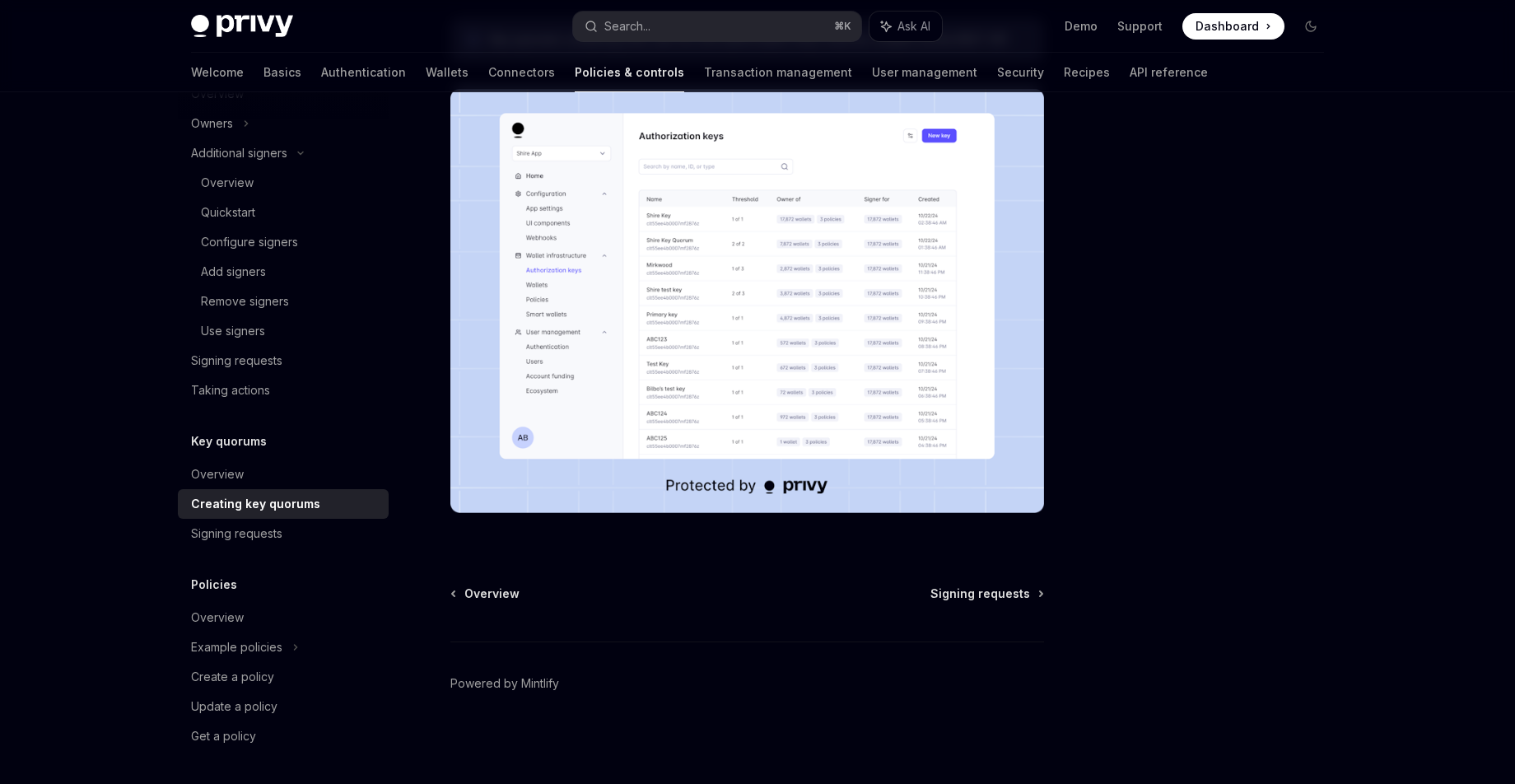
scroll to position [45, 0]
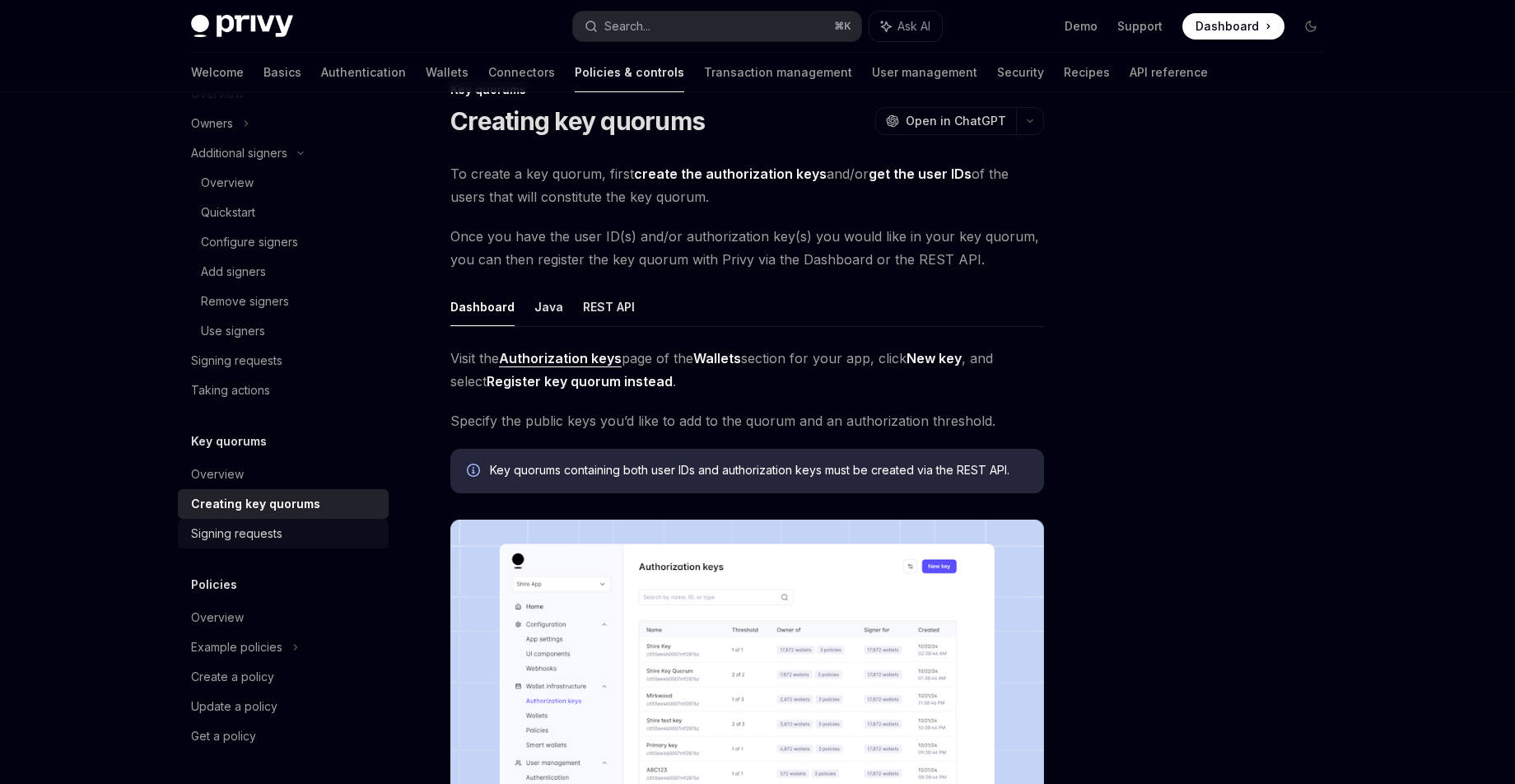
click at [243, 530] on div "Signing requests" at bounding box center [236, 533] width 92 height 19
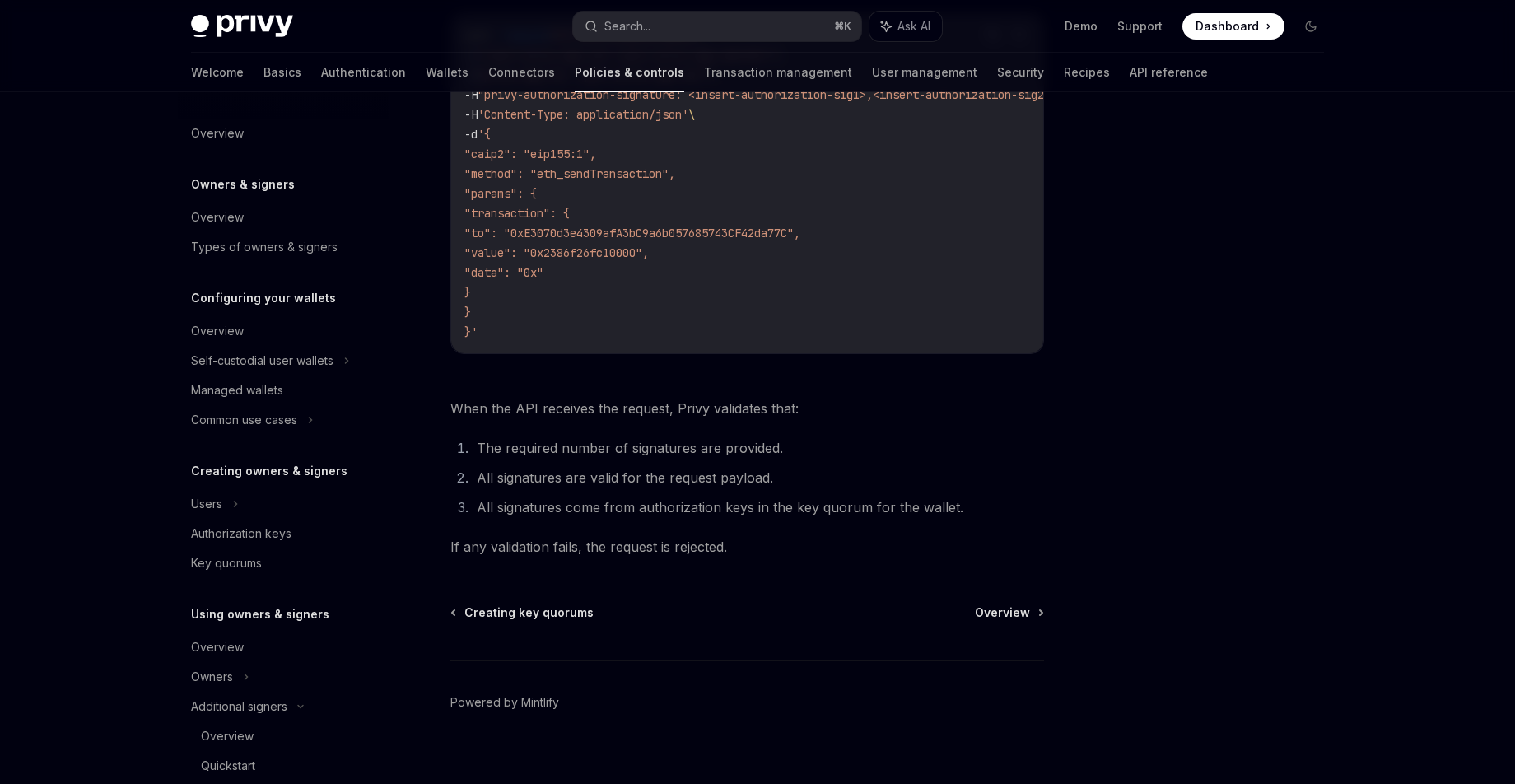
click at [575, 74] on link "Policies & controls" at bounding box center [630, 72] width 109 height 40
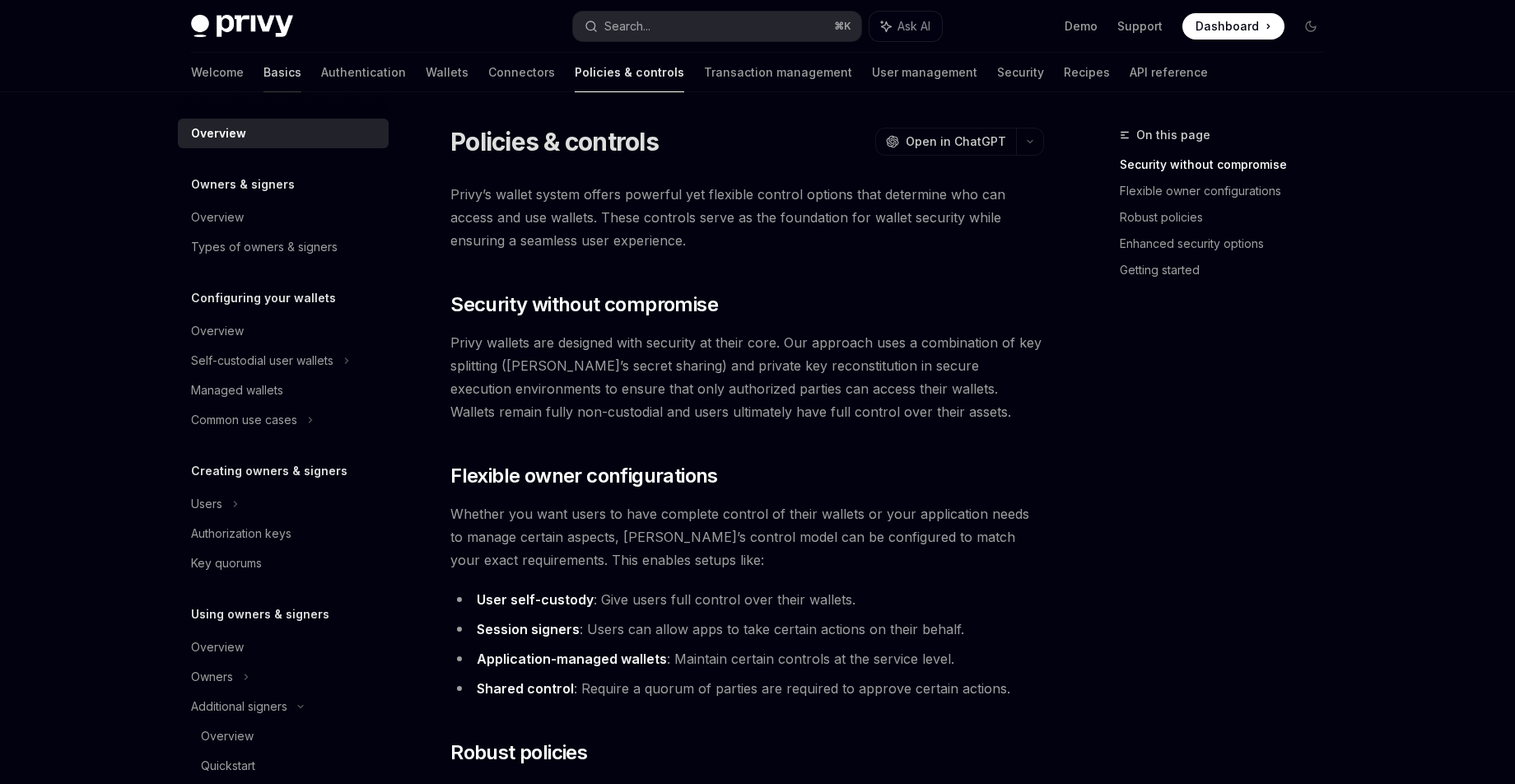
click at [263, 71] on link "Basics" at bounding box center [282, 72] width 38 height 40
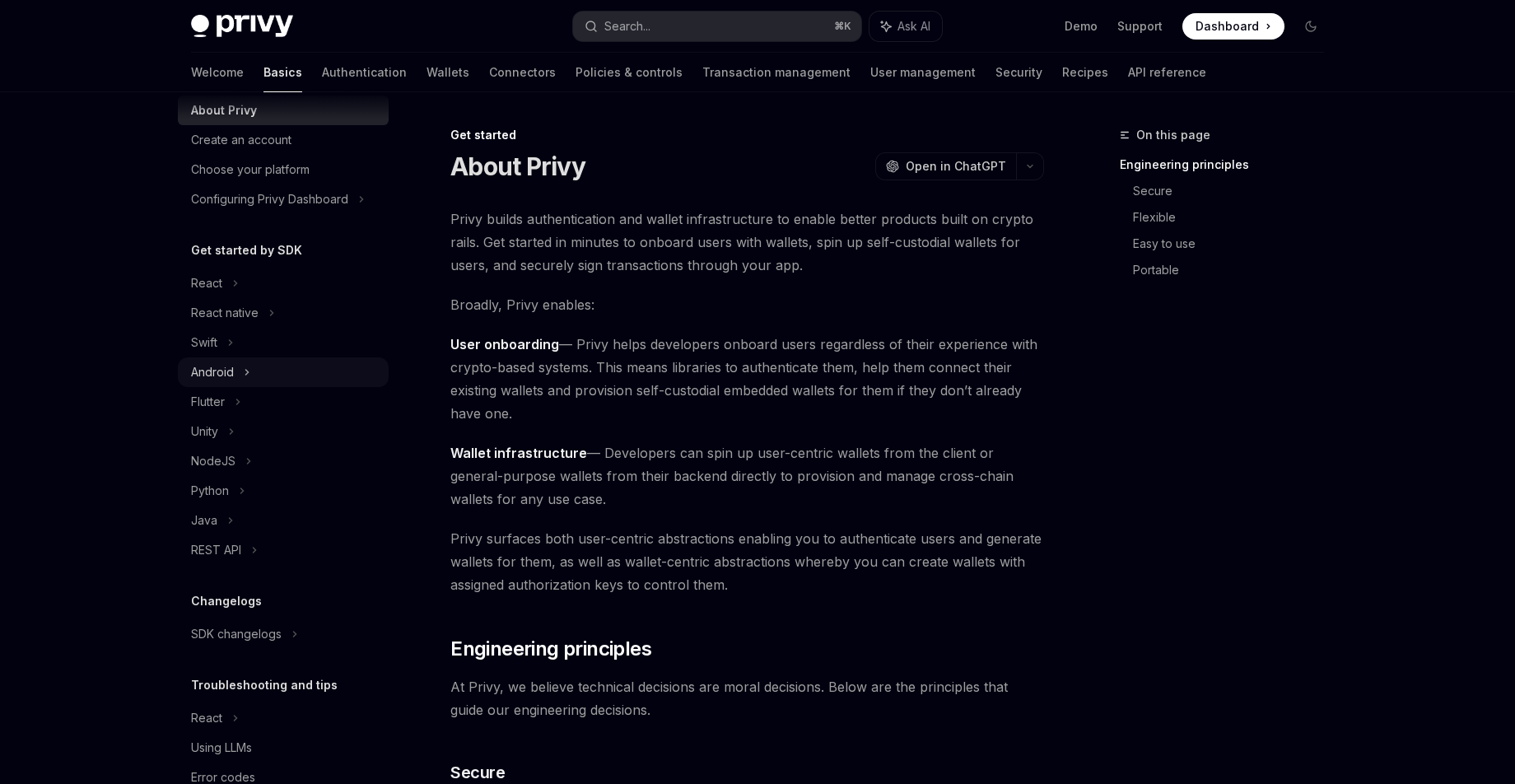
scroll to position [77, 0]
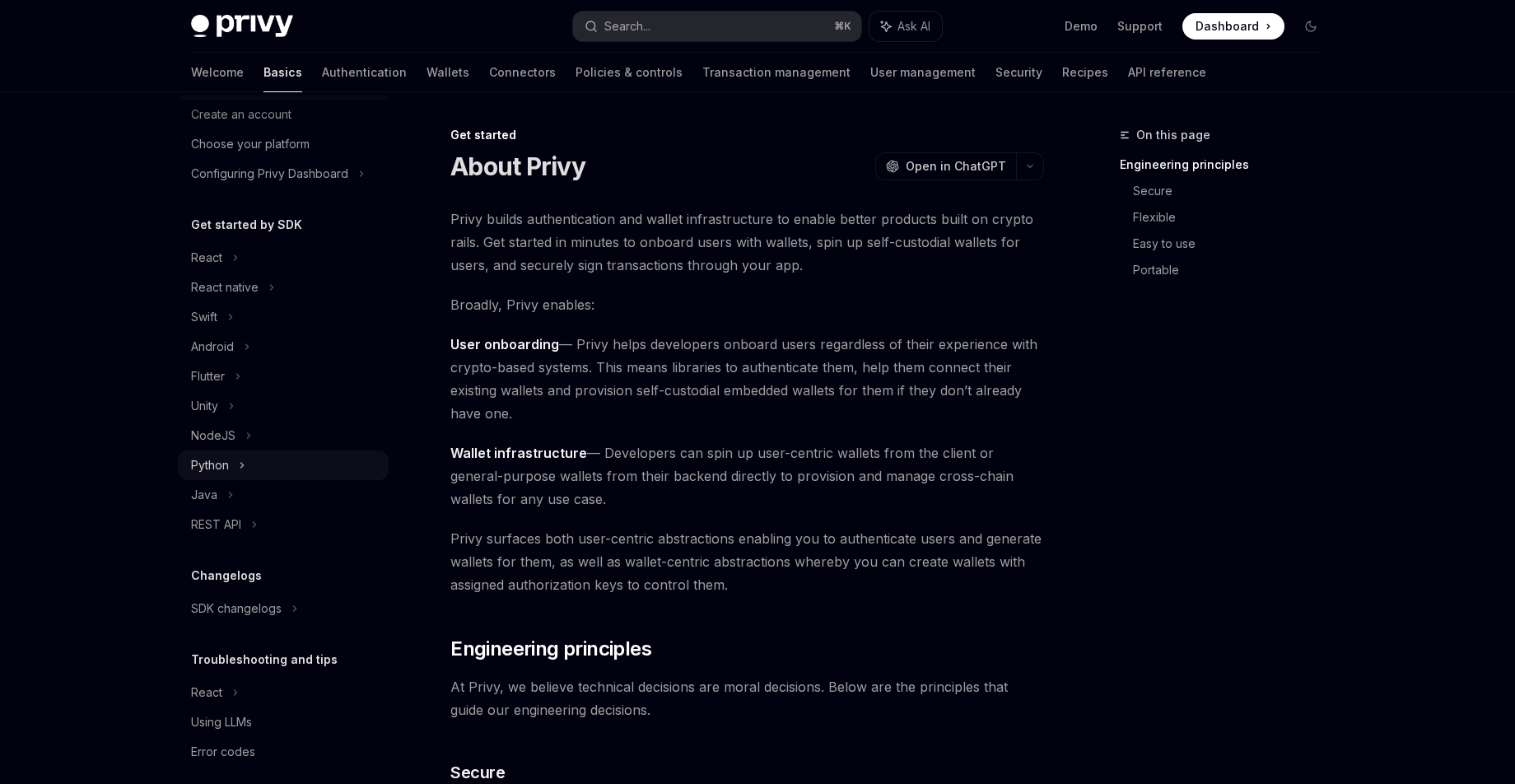
click at [284, 453] on div "Python" at bounding box center [283, 465] width 210 height 30
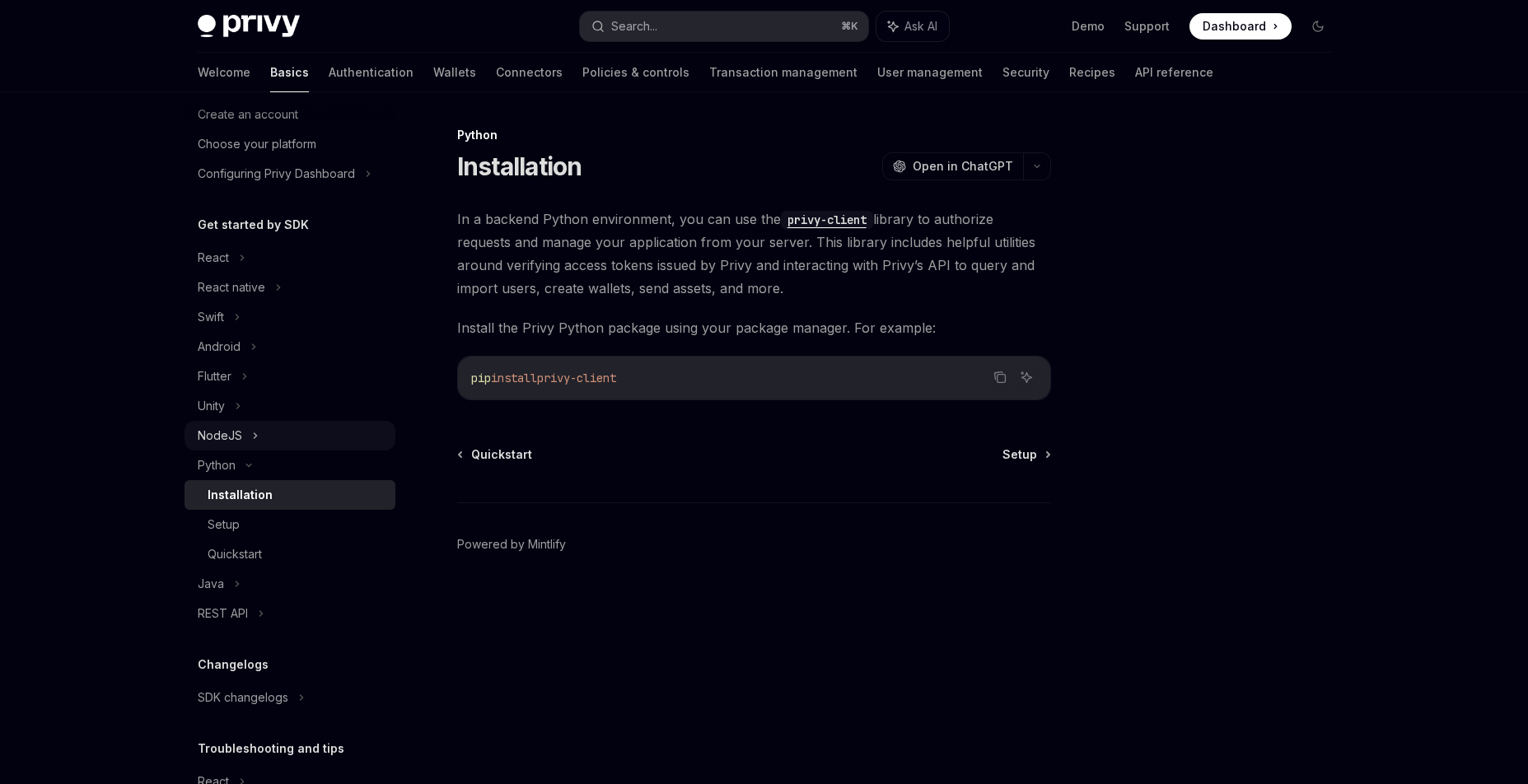
click at [293, 436] on div "NodeJS" at bounding box center [289, 436] width 210 height 30
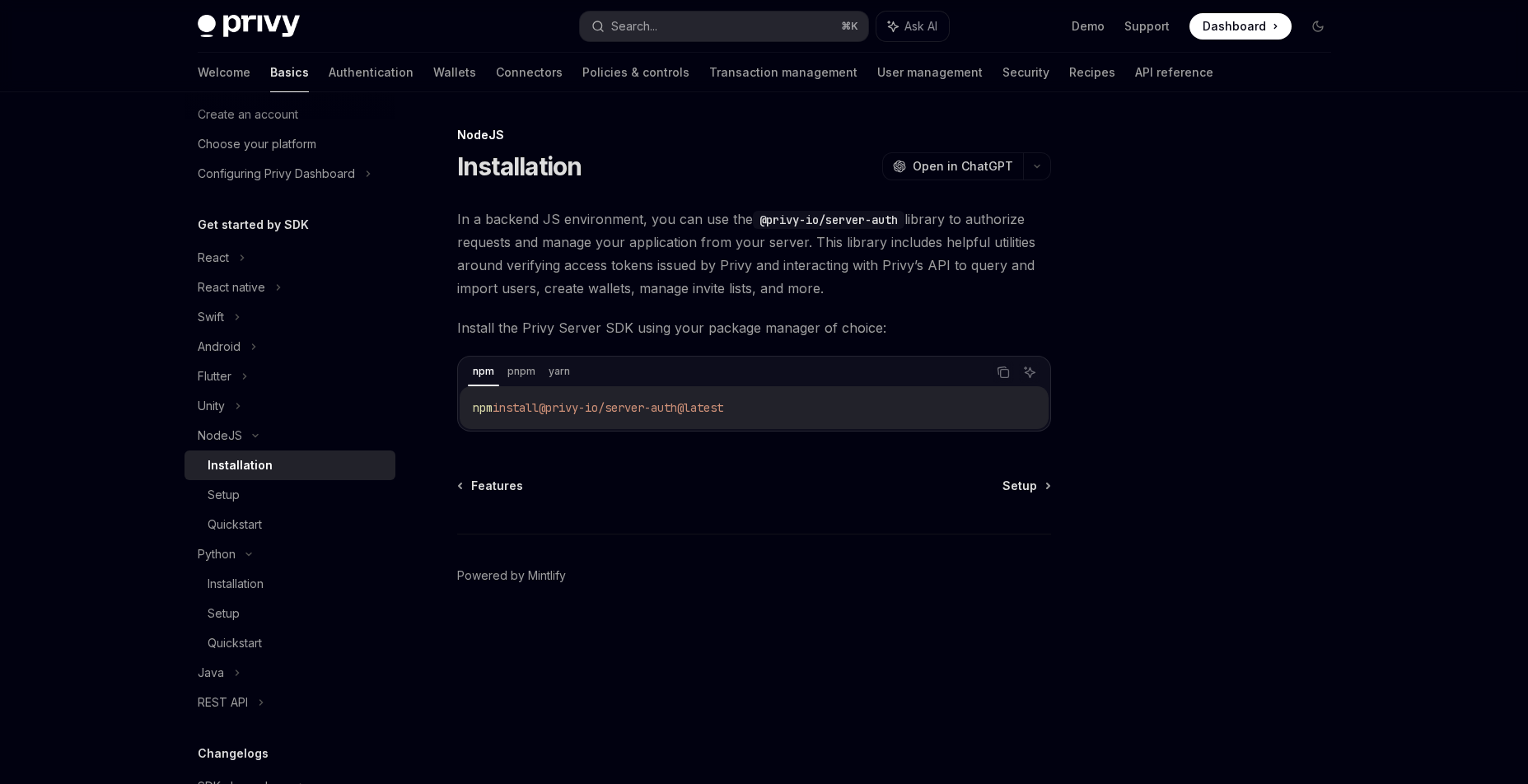
click at [286, 477] on link "Installation" at bounding box center [289, 465] width 210 height 30
click at [285, 478] on link "Installation" at bounding box center [289, 465] width 210 height 30
click at [281, 488] on div "Setup" at bounding box center [297, 494] width 178 height 19
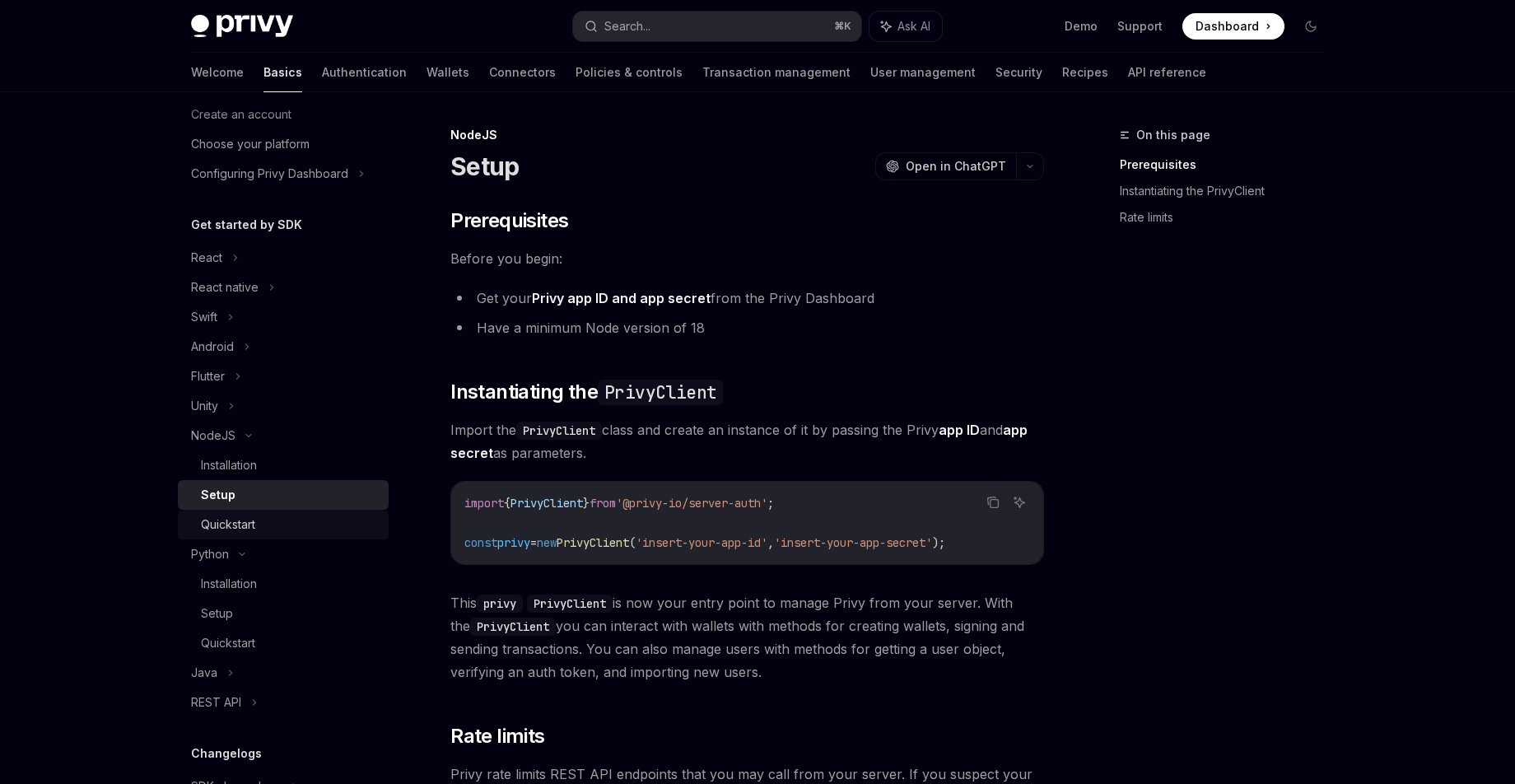
click at [291, 514] on div "Quickstart" at bounding box center [290, 524] width 178 height 19
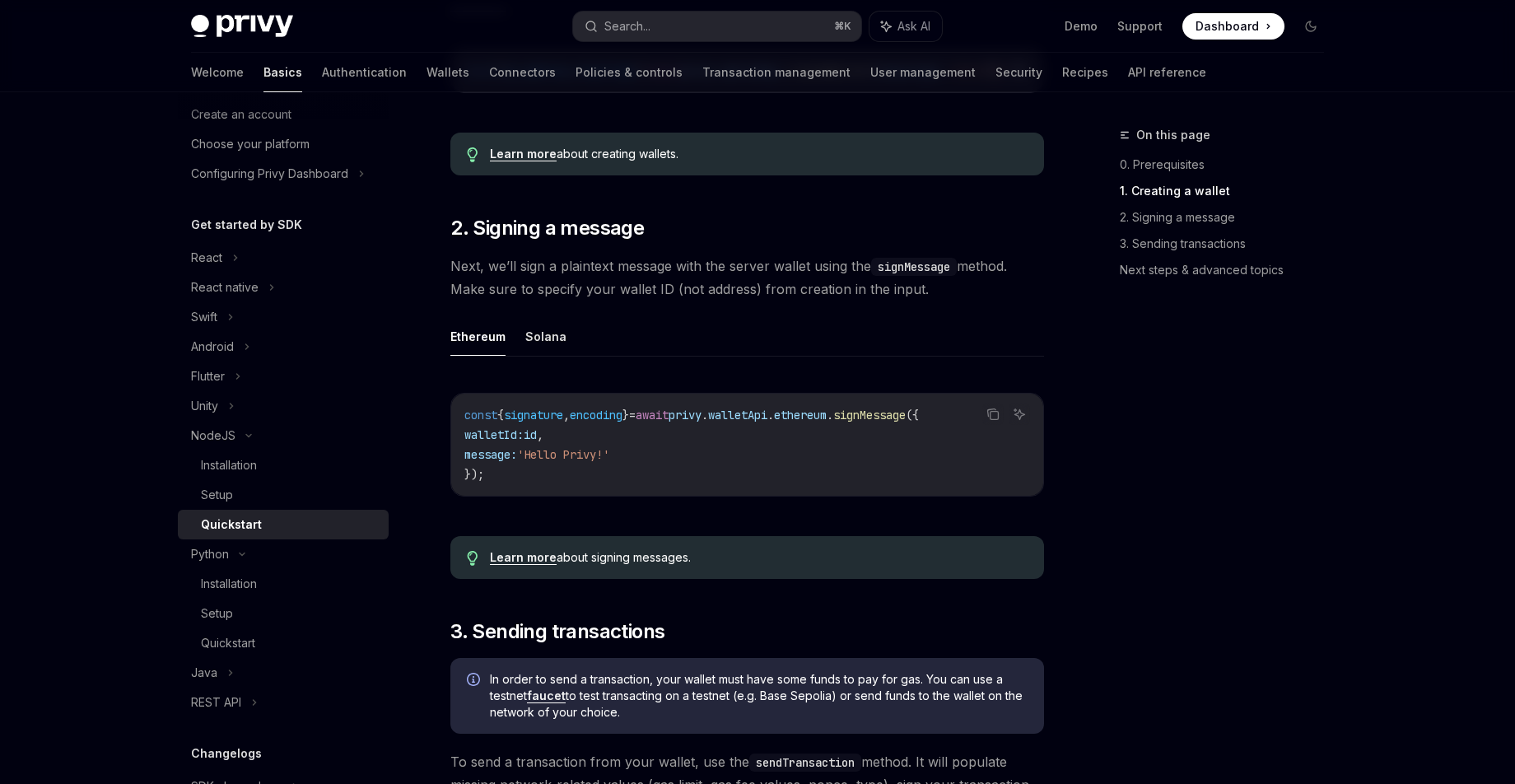
scroll to position [563, 0]
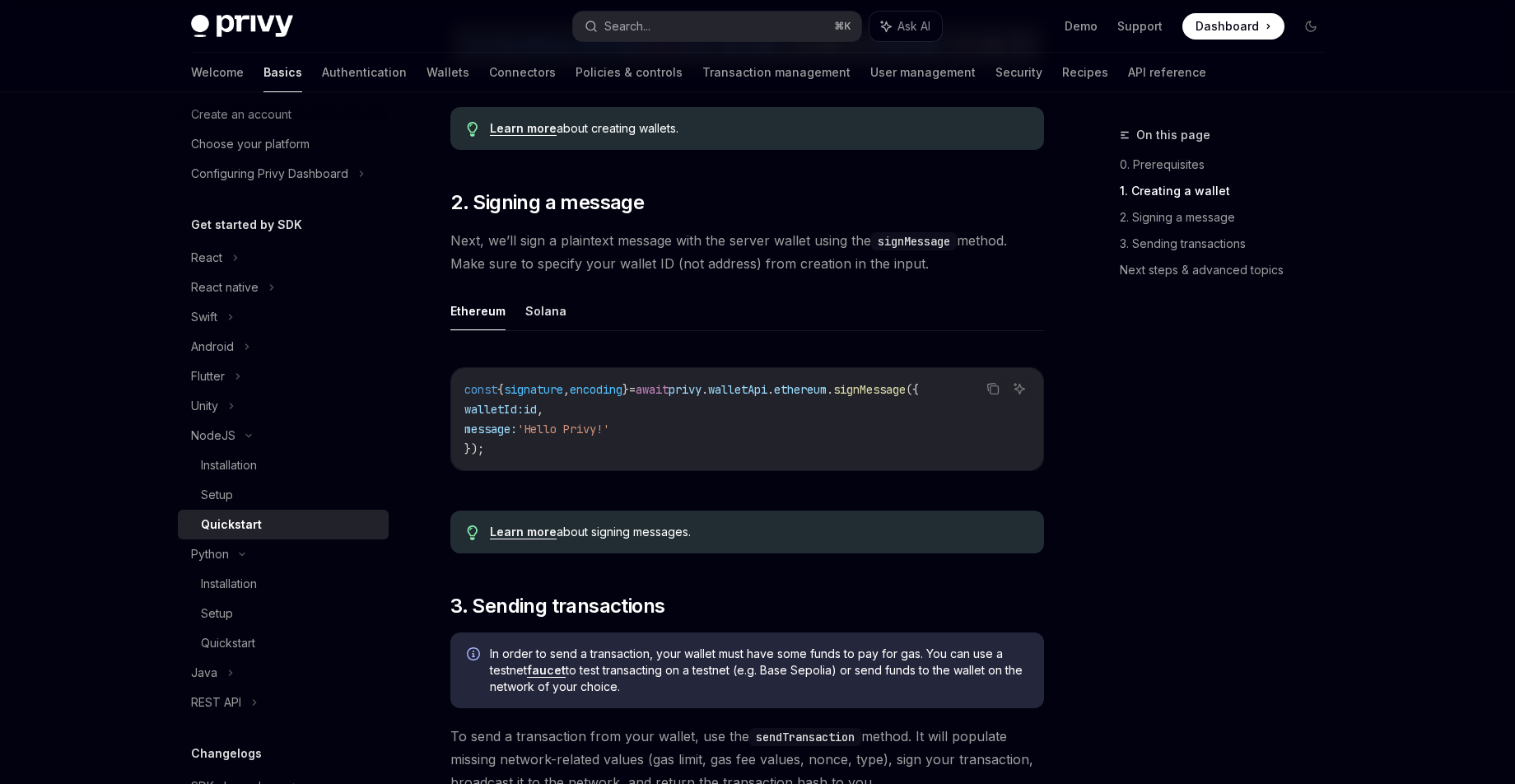
click at [681, 446] on code "const { signature , encoding } = await privy . walletApi . ethereum . signMessa…" at bounding box center [747, 418] width 566 height 79
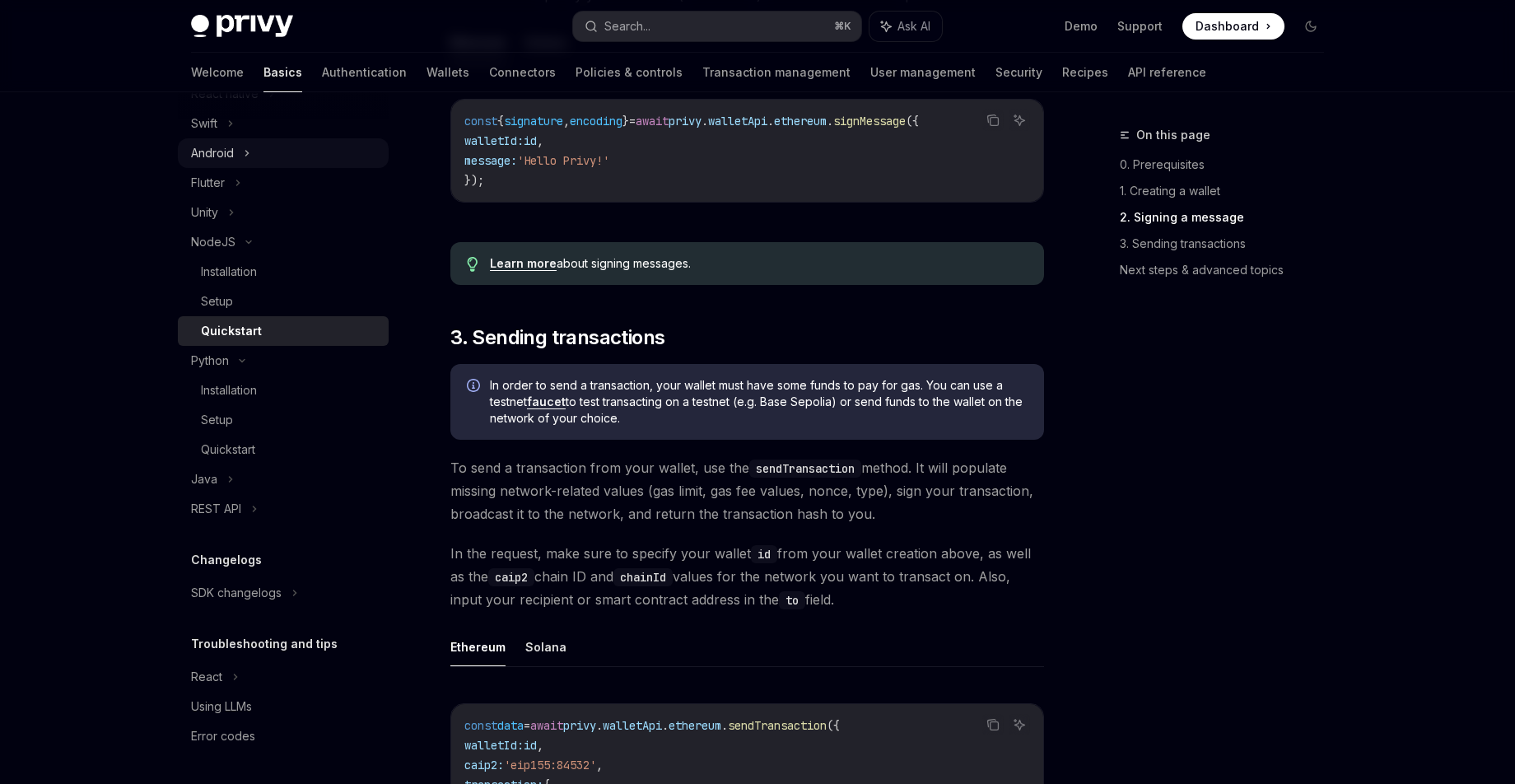
scroll to position [0, 0]
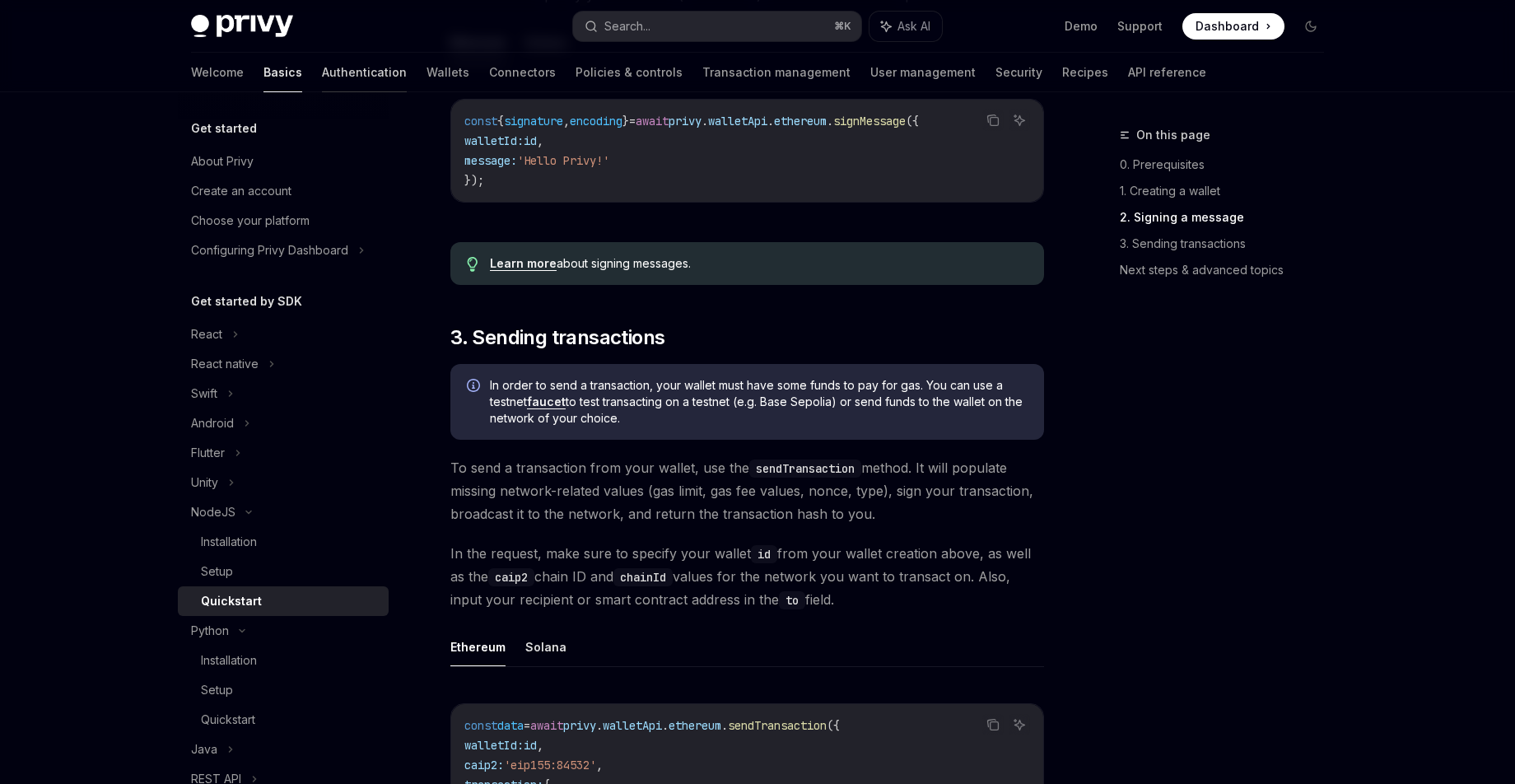
click at [322, 82] on link "Authentication" at bounding box center [363, 72] width 84 height 40
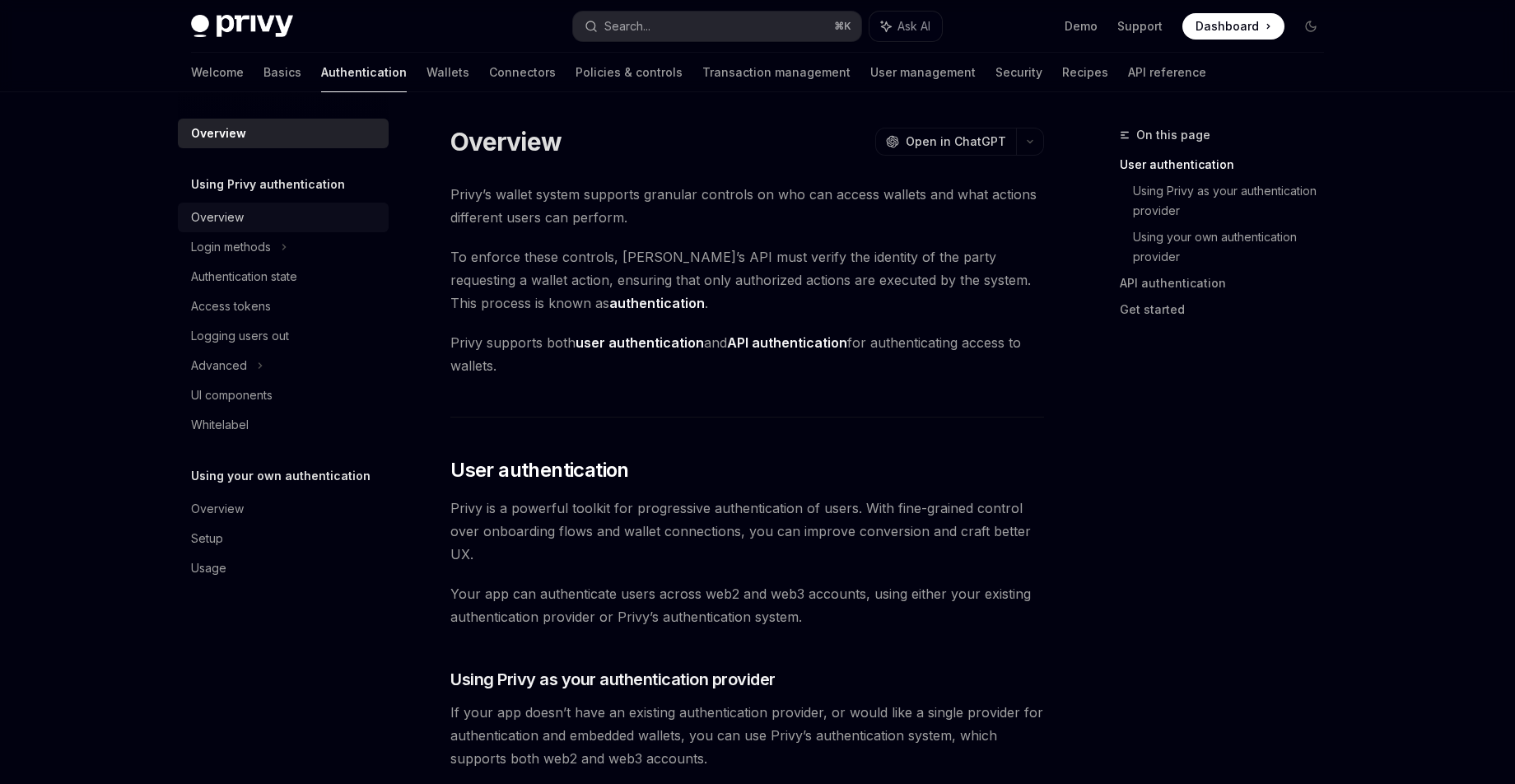
click at [284, 222] on div "Overview" at bounding box center [285, 217] width 188 height 19
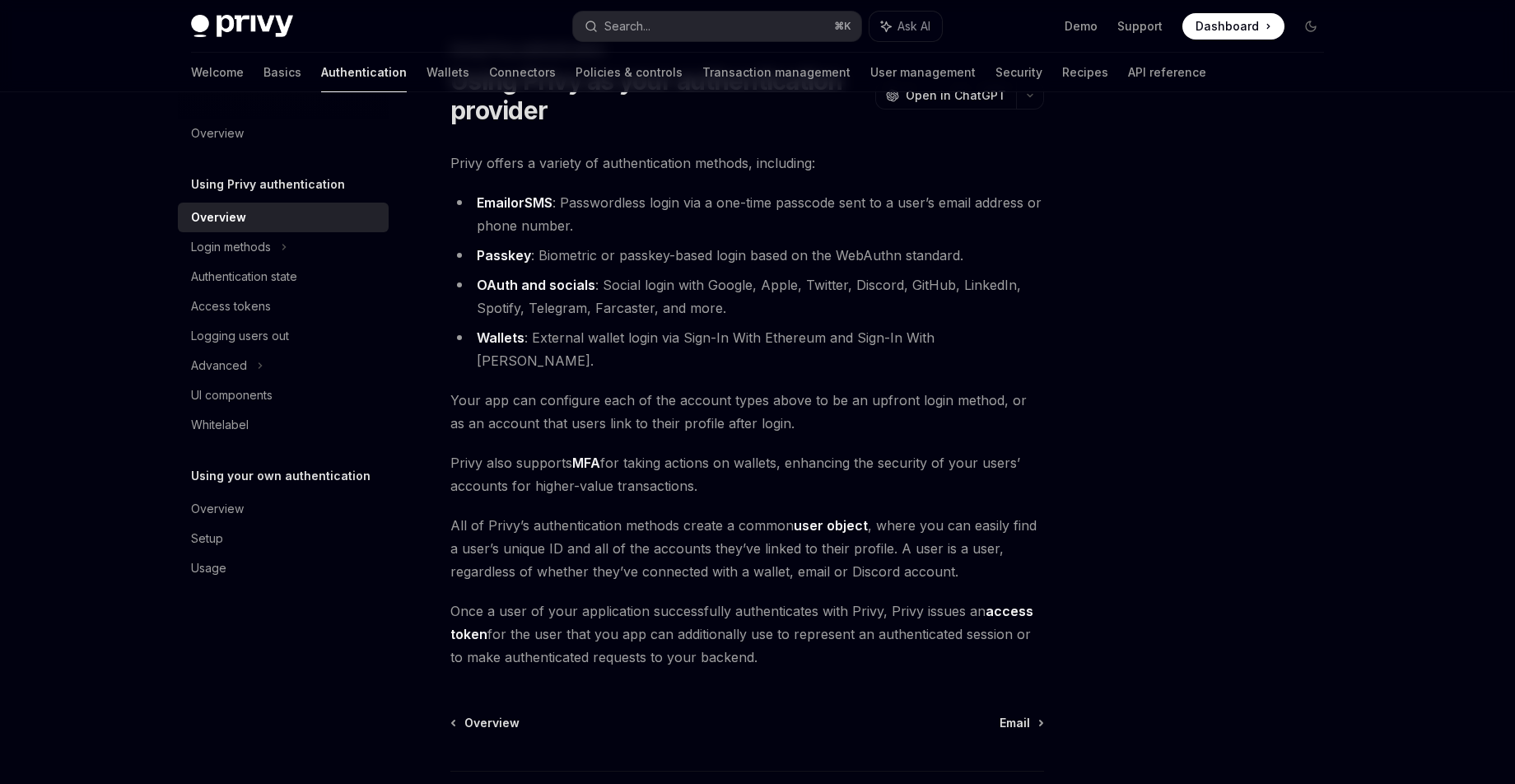
scroll to position [101, 0]
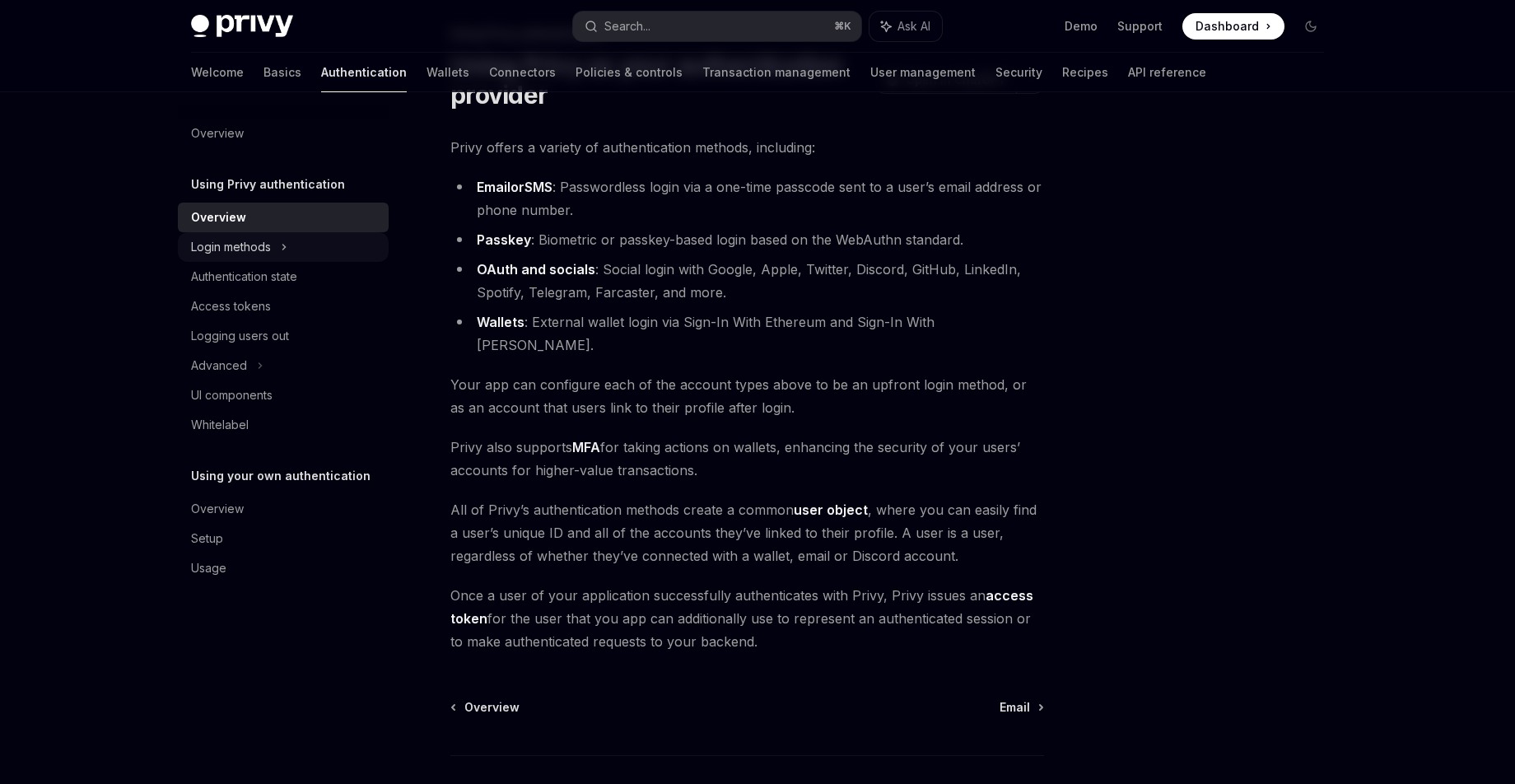
click at [320, 248] on div "Login methods" at bounding box center [283, 247] width 210 height 30
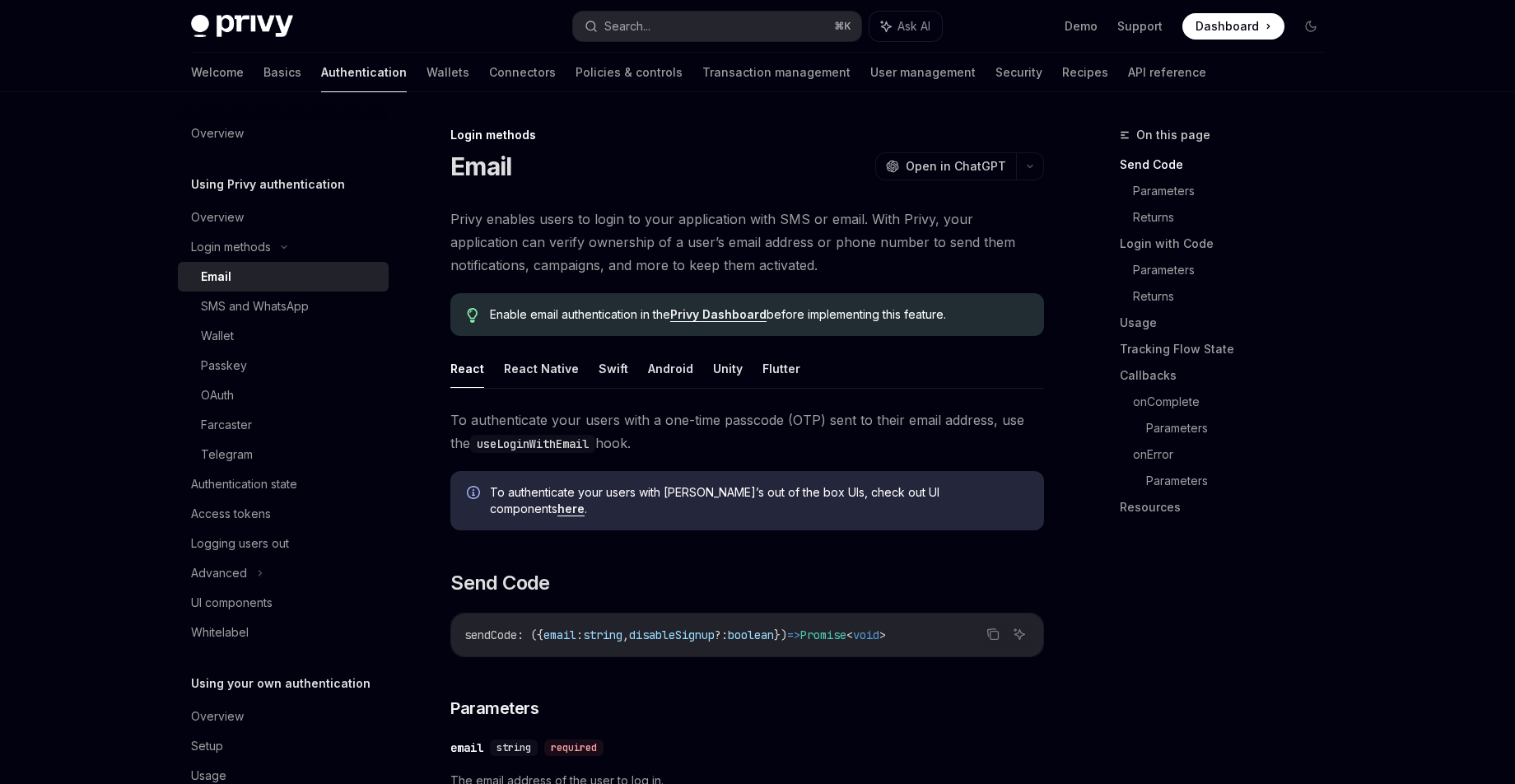
click at [314, 275] on div "Email" at bounding box center [290, 276] width 178 height 19
type textarea "*"
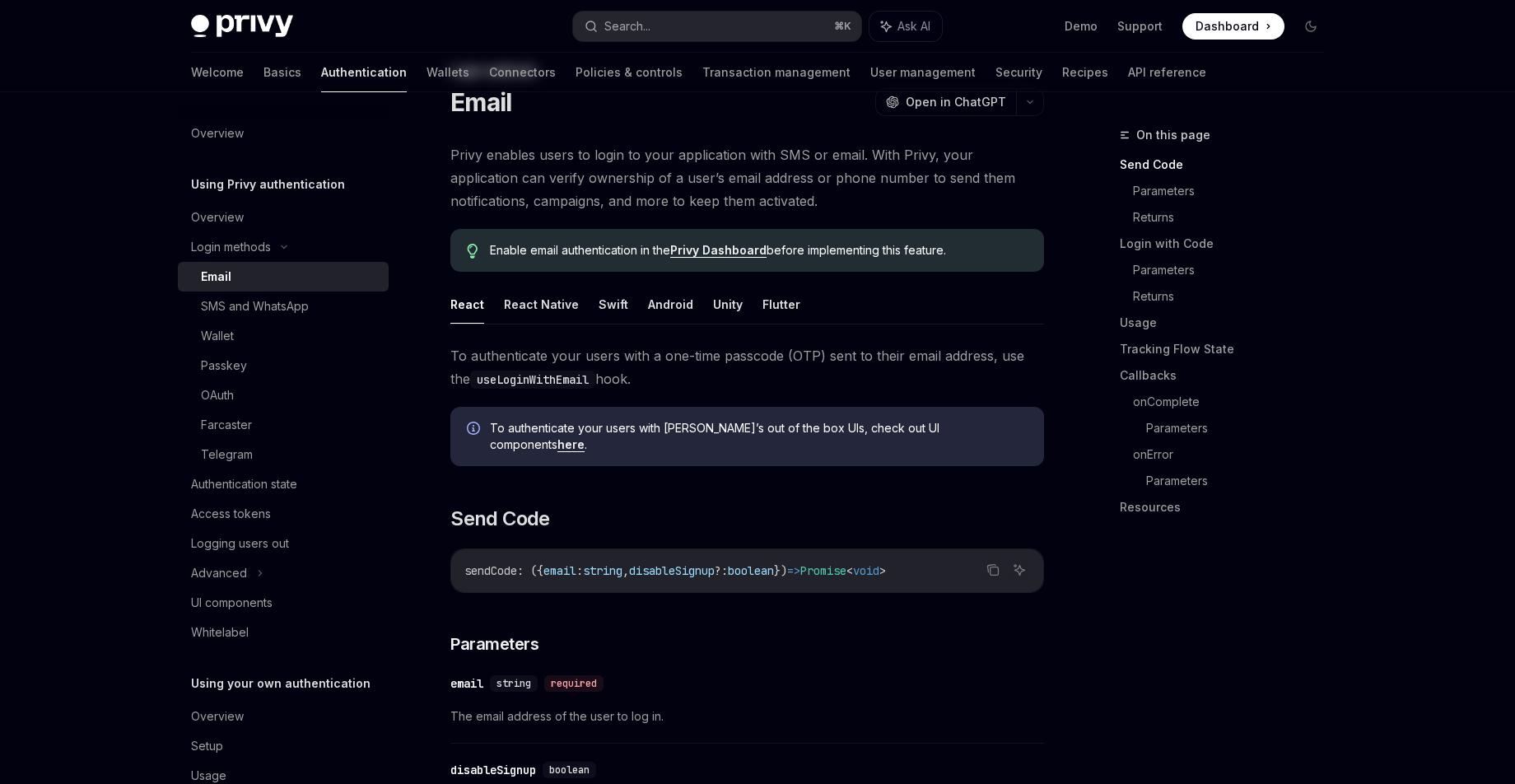
scroll to position [259, 0]
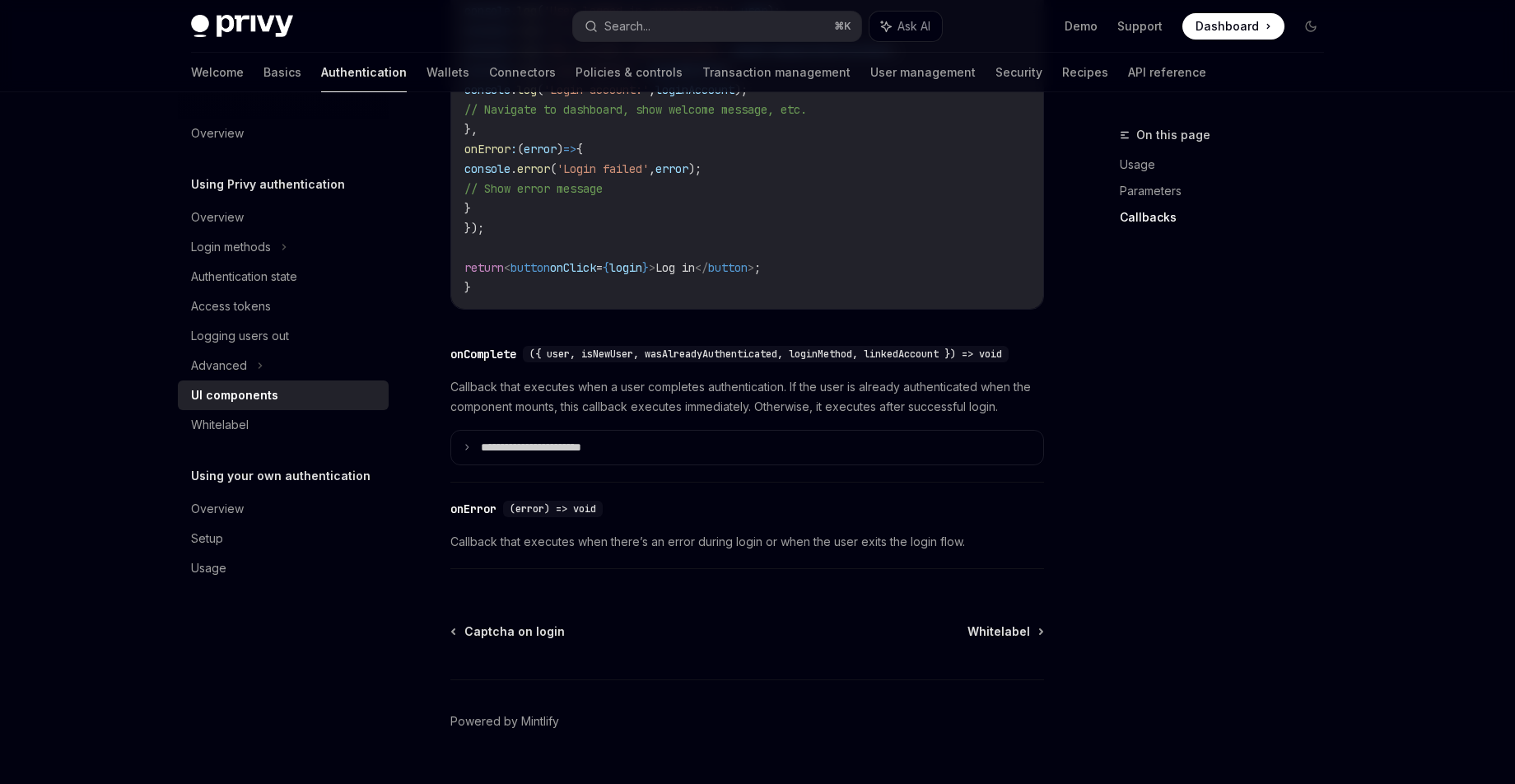
scroll to position [2325, 0]
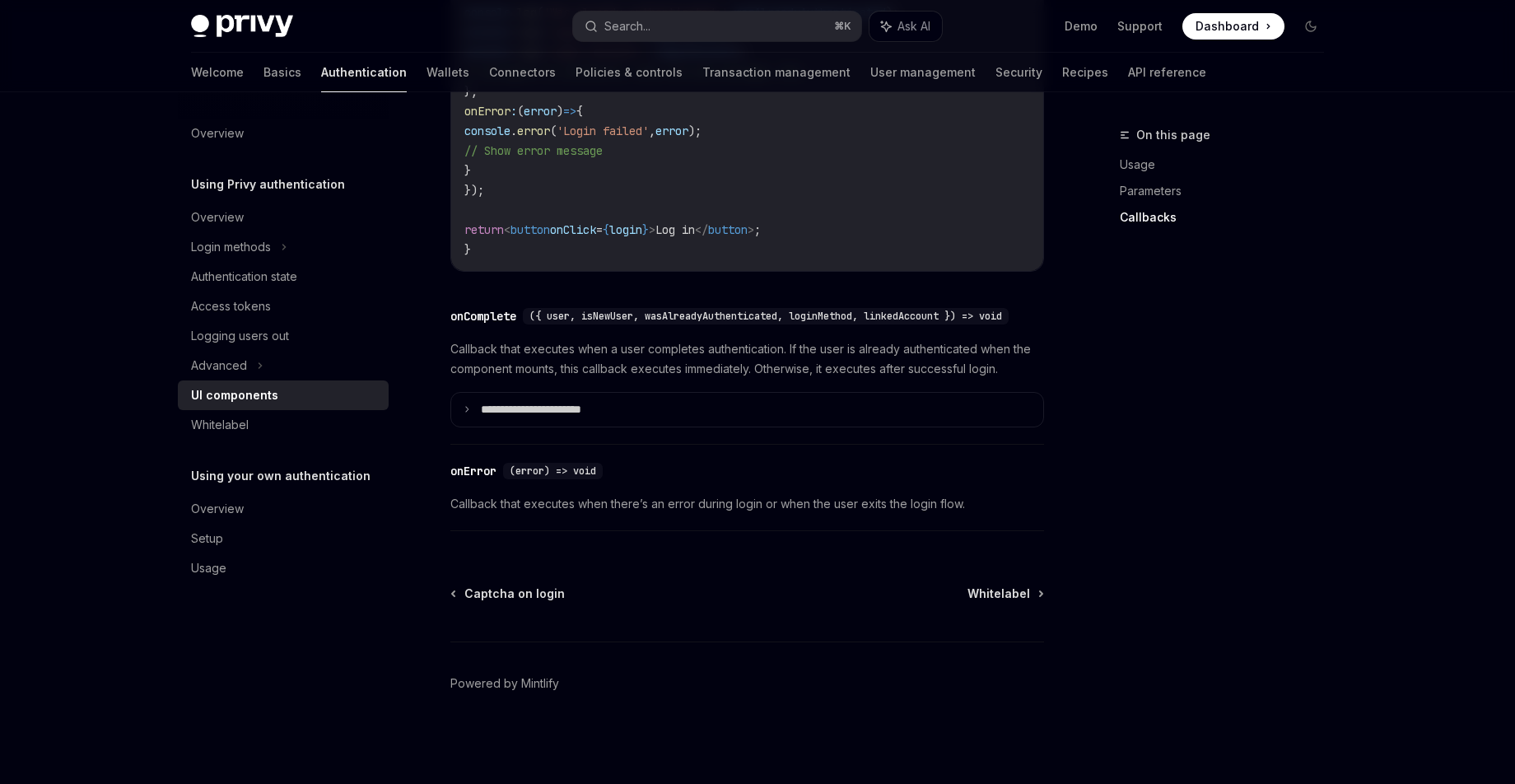
click at [885, 427] on summary "**********" at bounding box center [747, 410] width 592 height 34
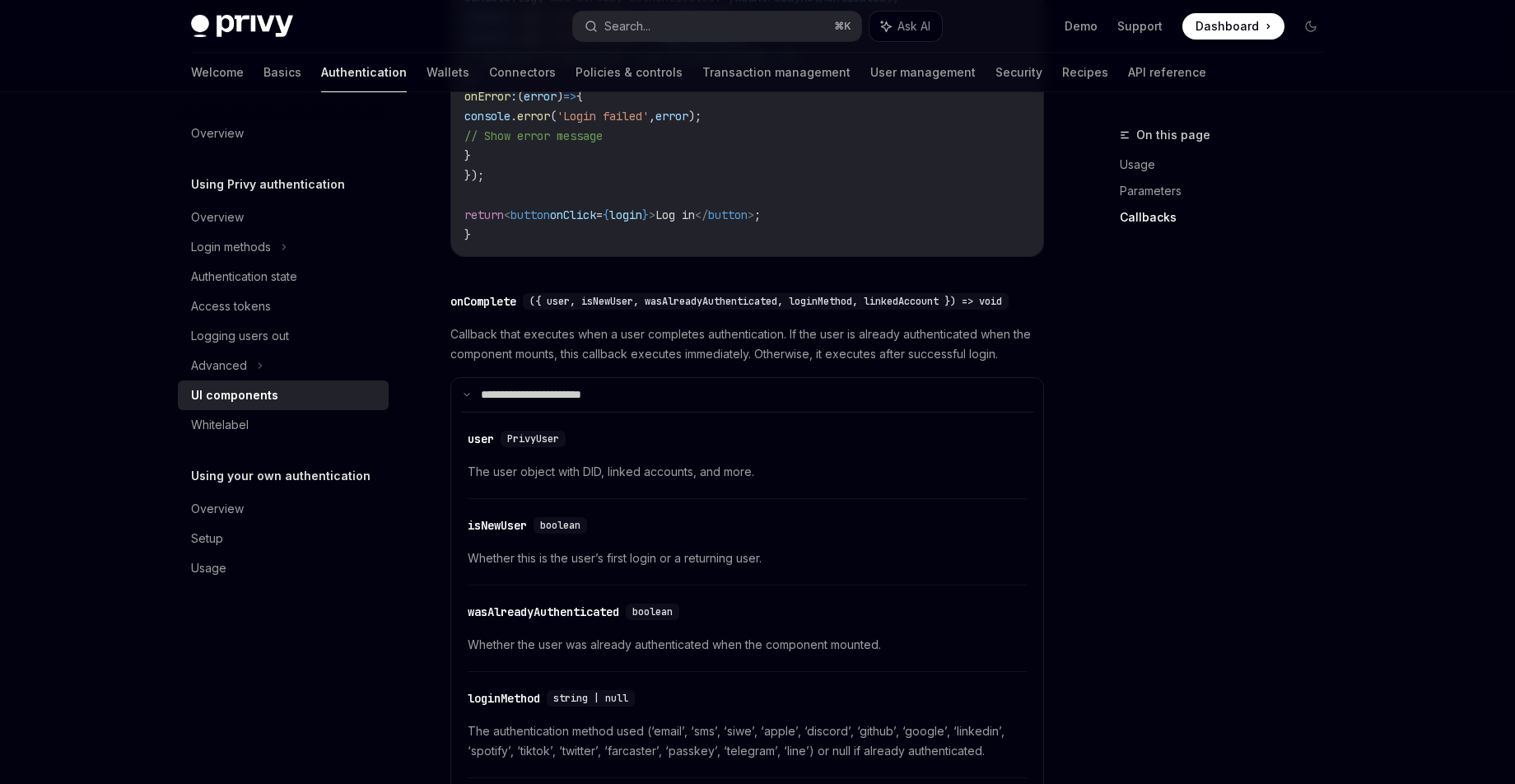
click at [885, 412] on summary "**********" at bounding box center [747, 395] width 592 height 34
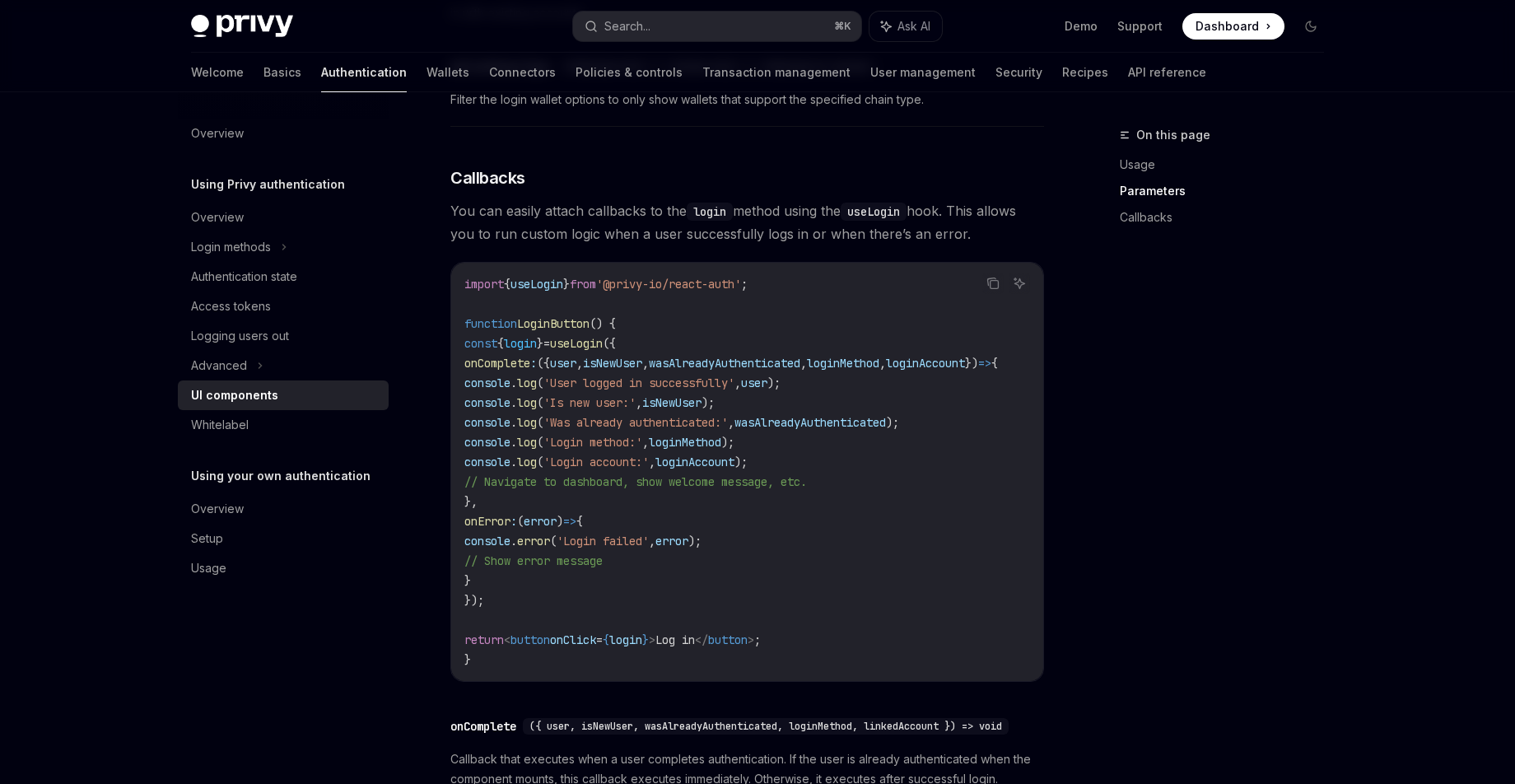
scroll to position [0, 0]
click at [346, 424] on div "Whitelabel" at bounding box center [285, 424] width 188 height 19
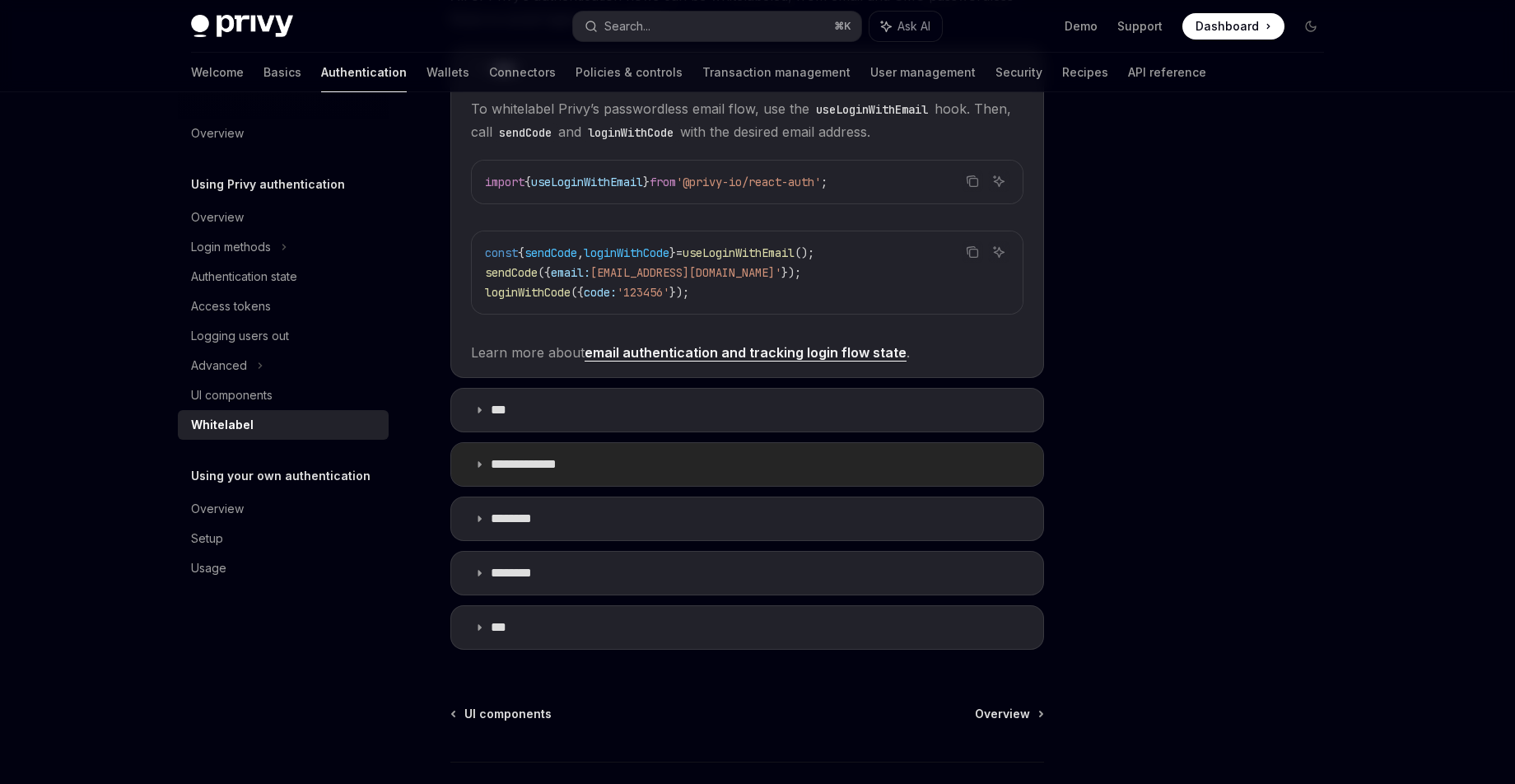
scroll to position [446, 0]
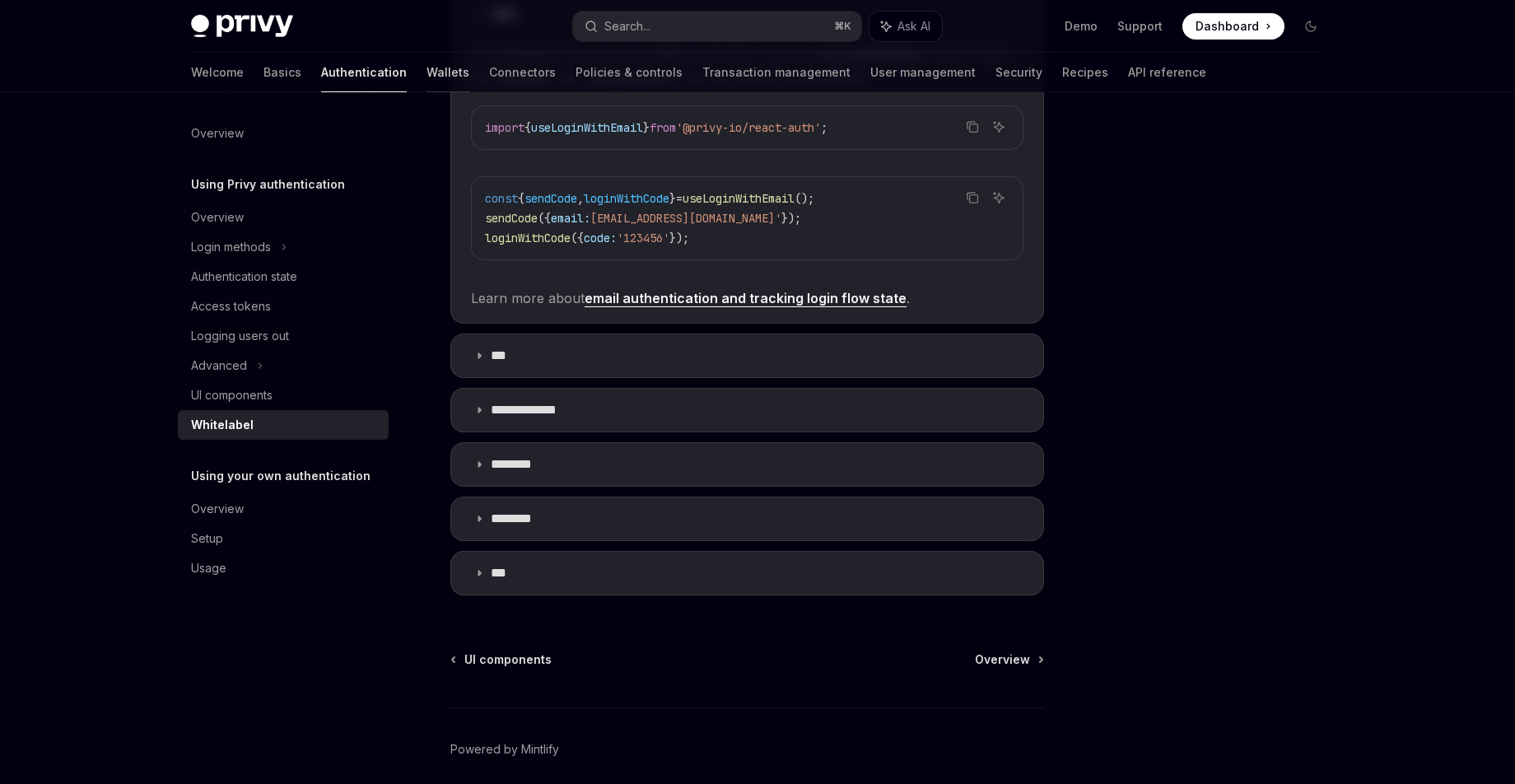
click at [426, 64] on link "Wallets" at bounding box center [448, 72] width 43 height 40
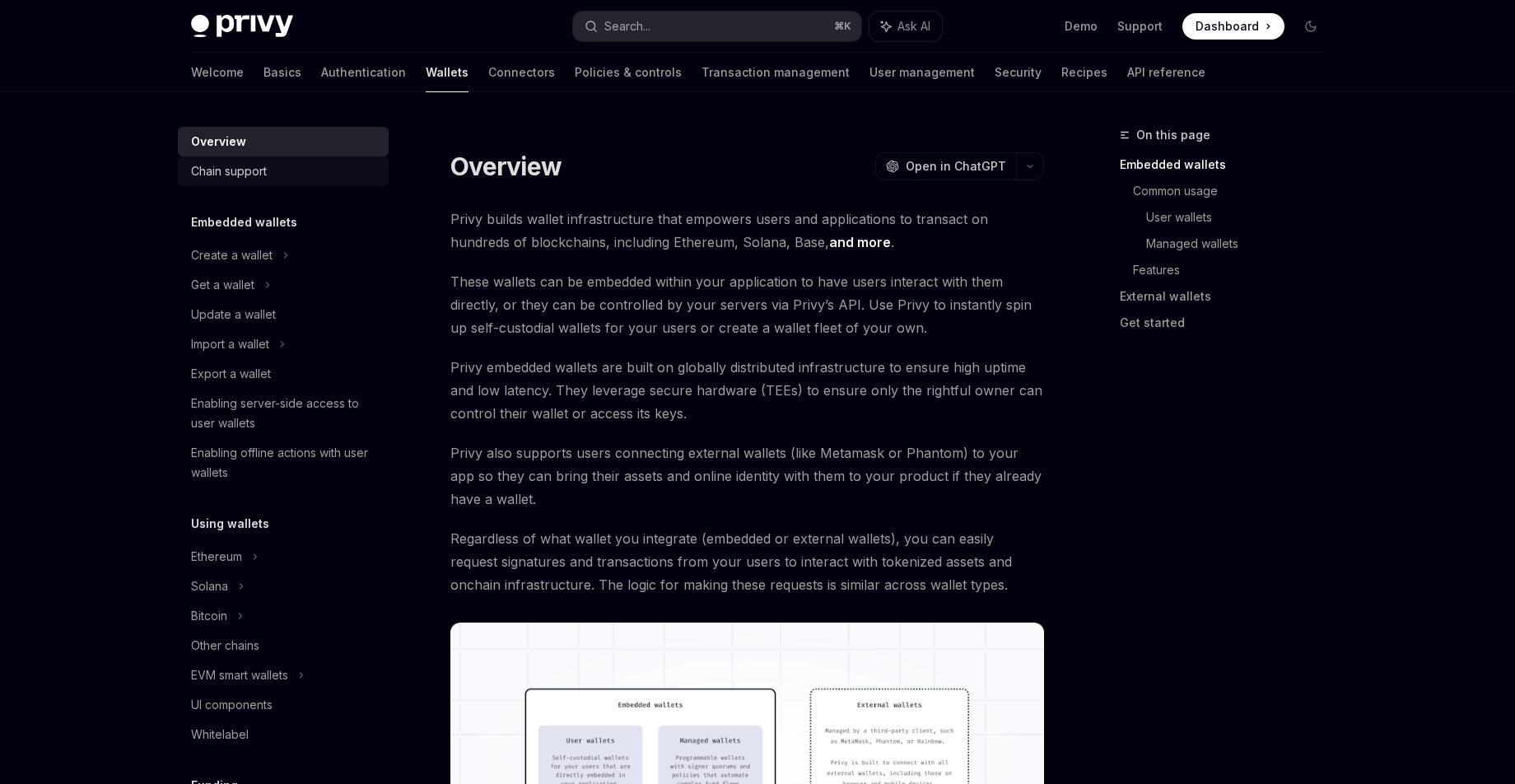
click at [306, 176] on div "Chain support" at bounding box center [285, 171] width 188 height 19
type textarea "*"
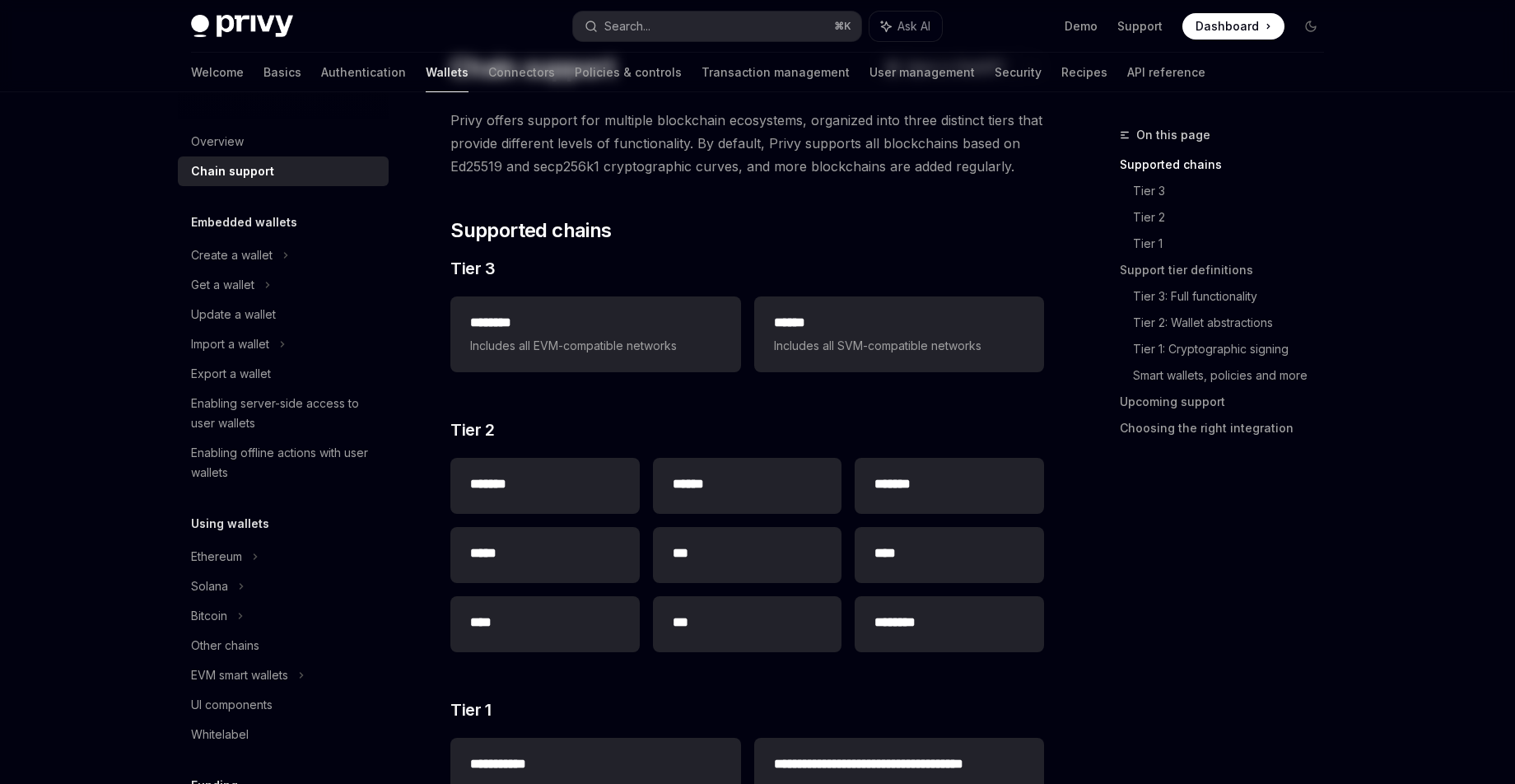
scroll to position [118, 0]
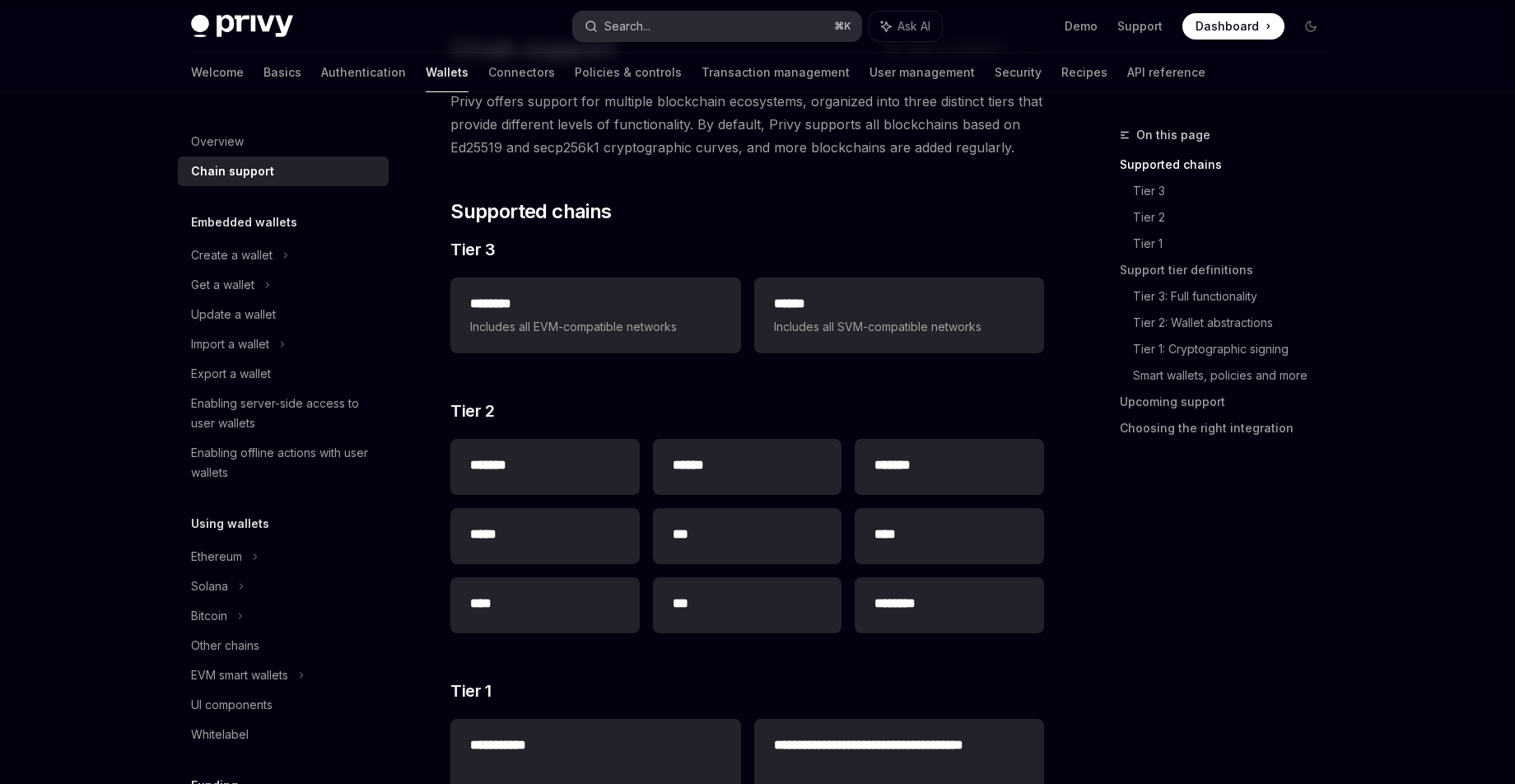
click at [694, 28] on button "Search... ⌘ K" at bounding box center [717, 26] width 288 height 30
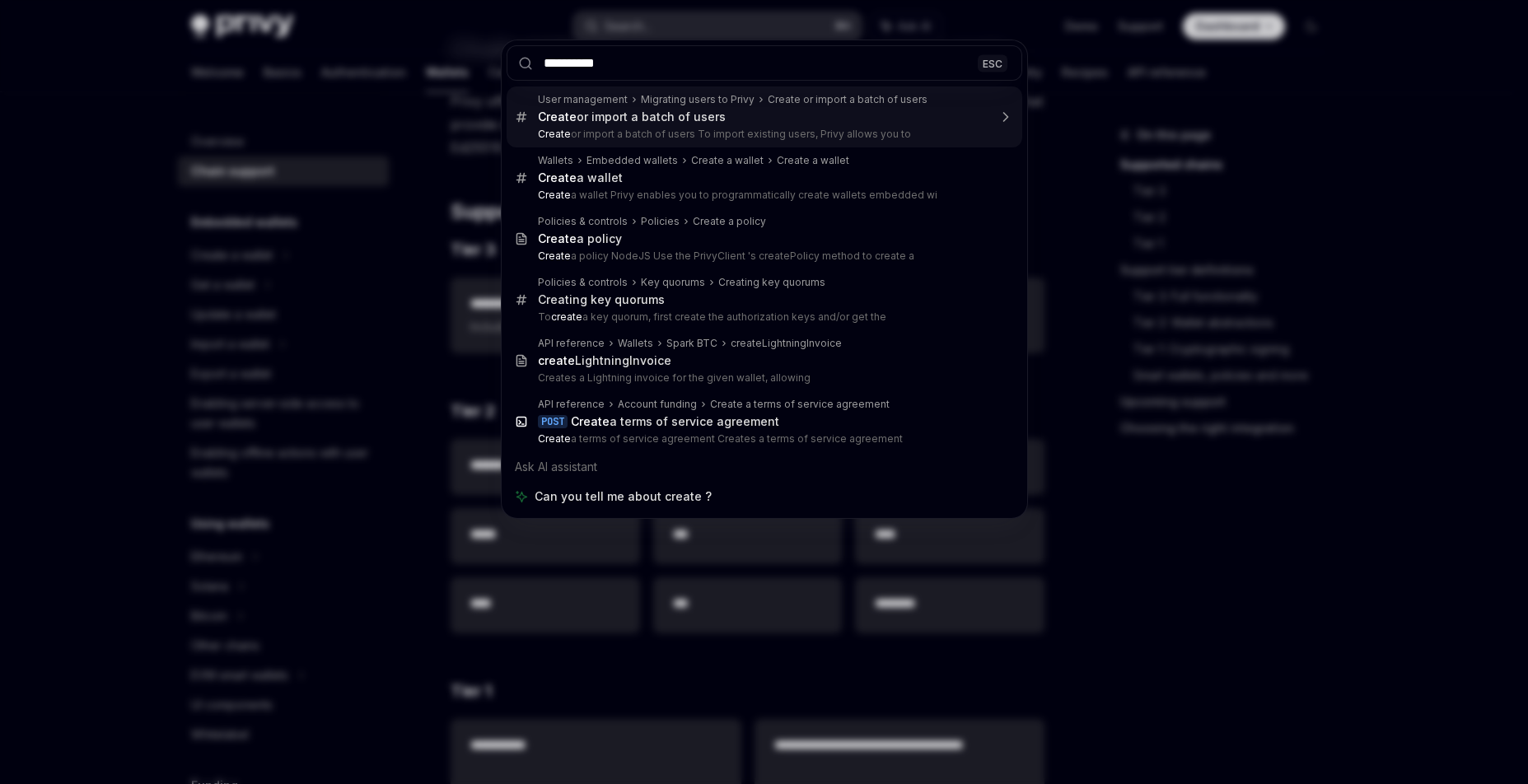
type input "**********"
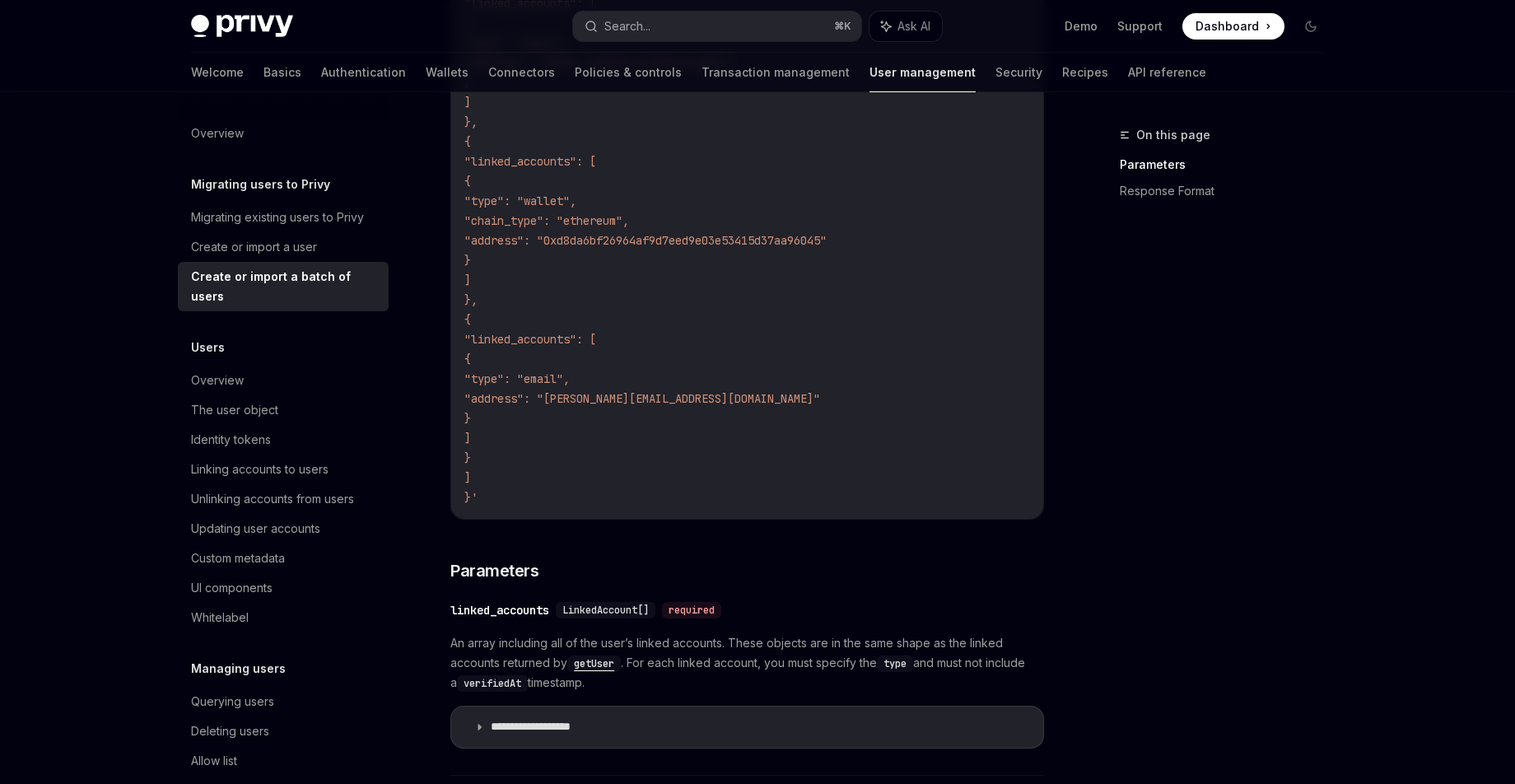
scroll to position [373, 0]
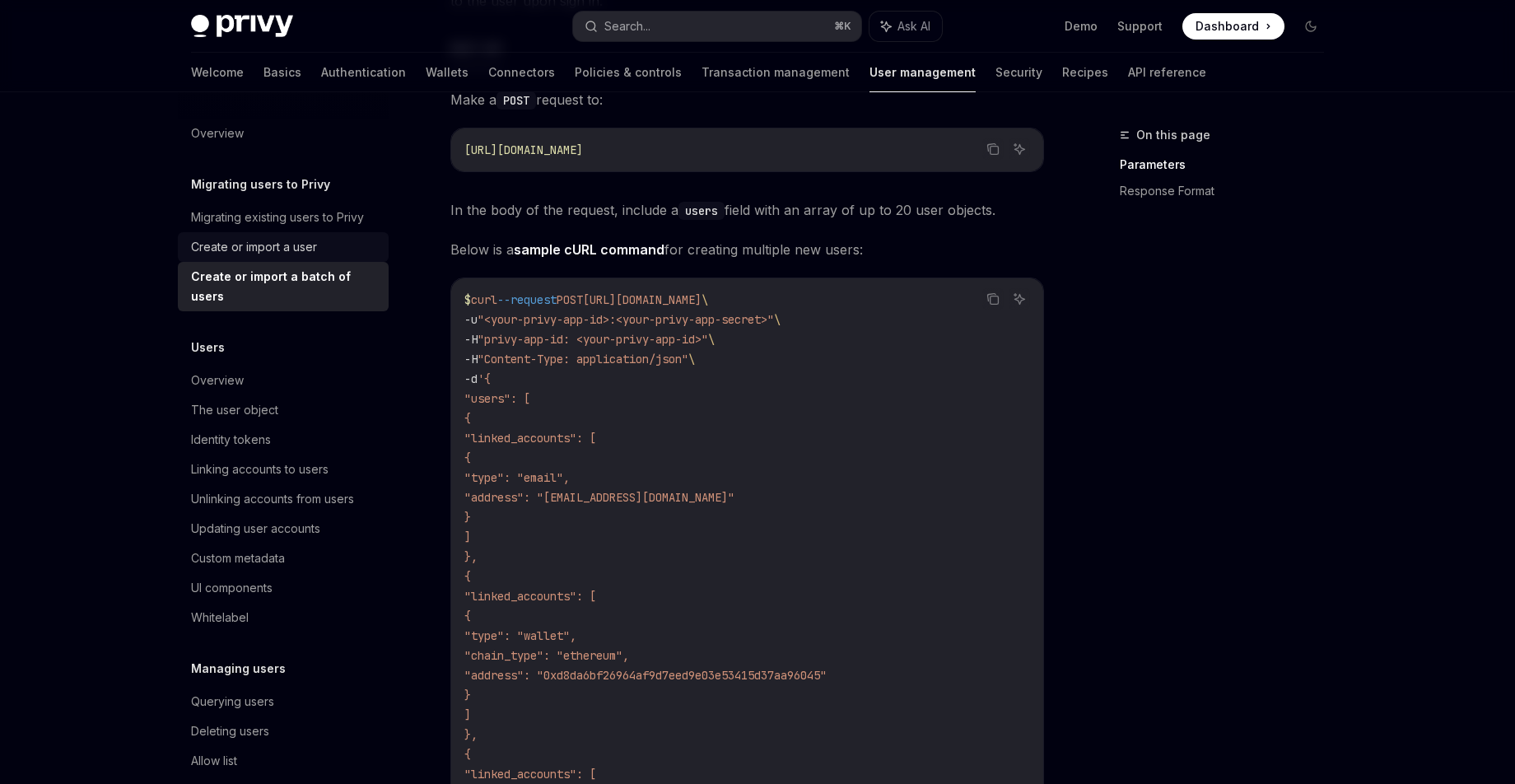
click at [311, 250] on div "Create or import a user" at bounding box center [254, 247] width 126 height 19
type textarea "*"
